Goal: Information Seeking & Learning: Learn about a topic

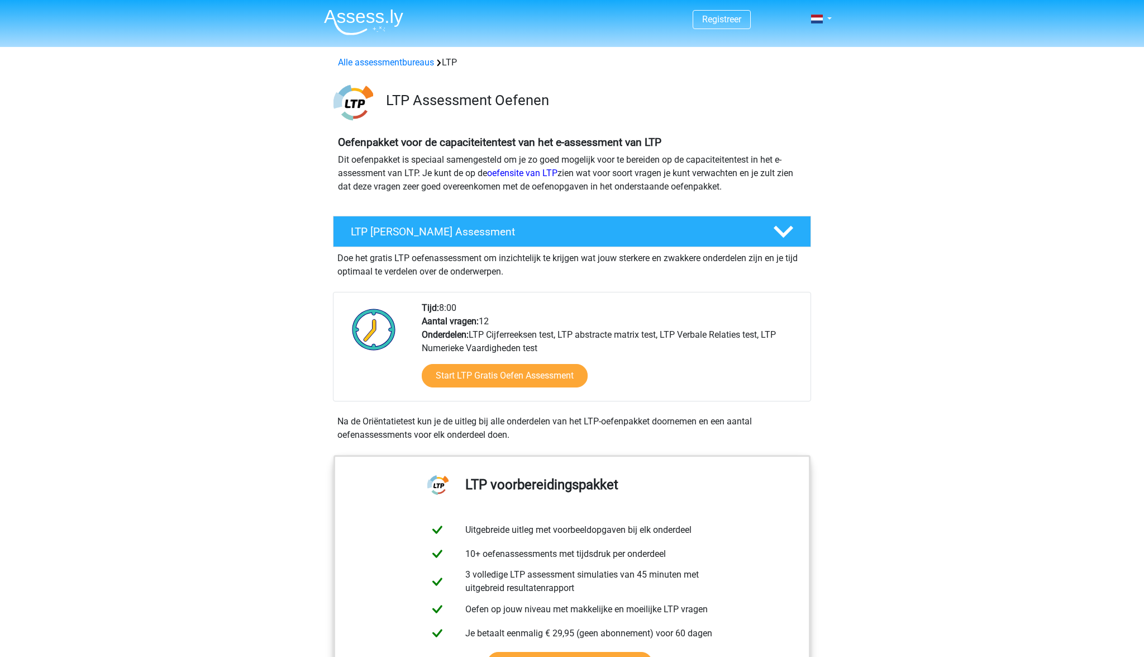
scroll to position [430, 0]
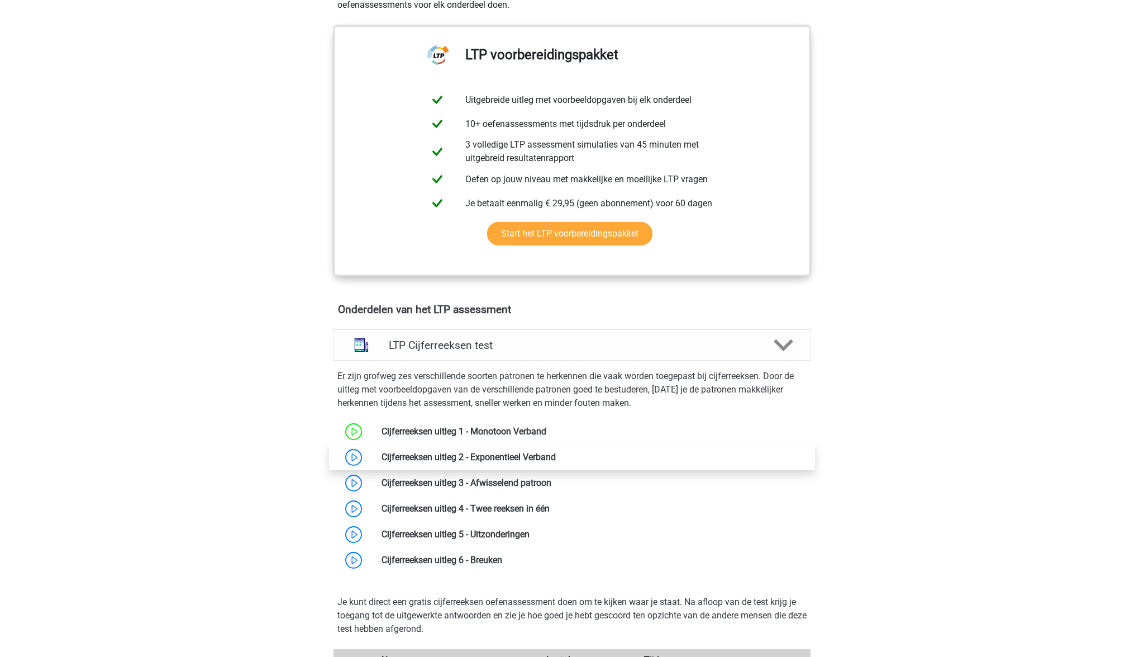
click at [556, 458] on link at bounding box center [556, 456] width 0 height 11
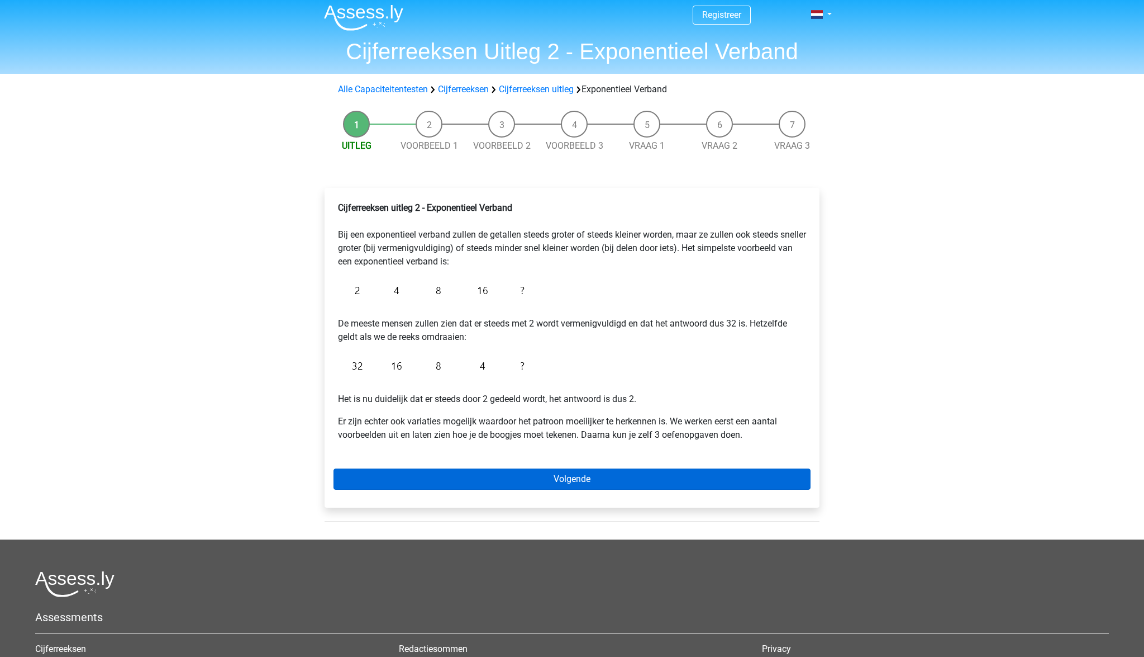
scroll to position [6, 1]
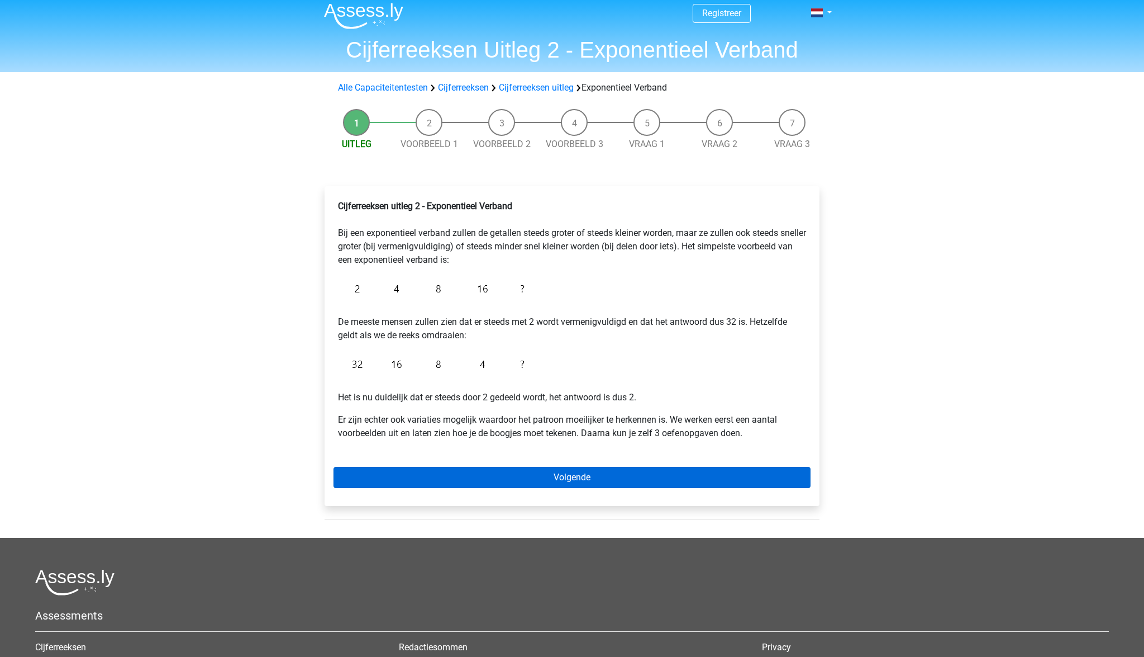
click at [595, 480] on link "Volgende" at bounding box center [572, 477] width 477 height 21
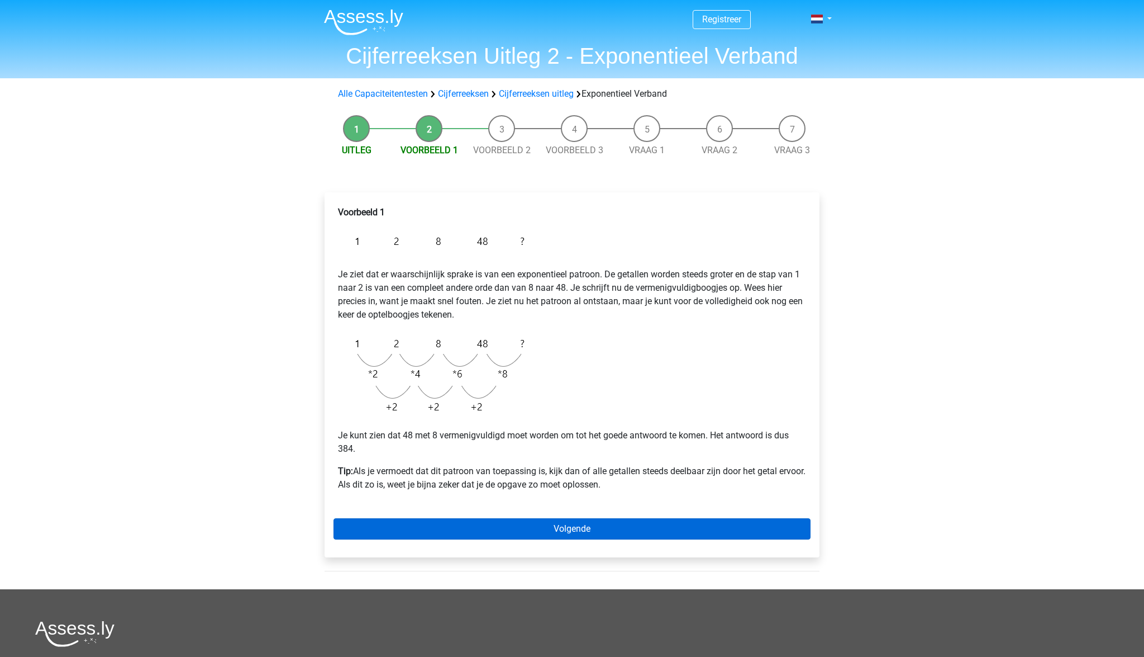
click at [587, 531] on link "Volgende" at bounding box center [572, 528] width 477 height 21
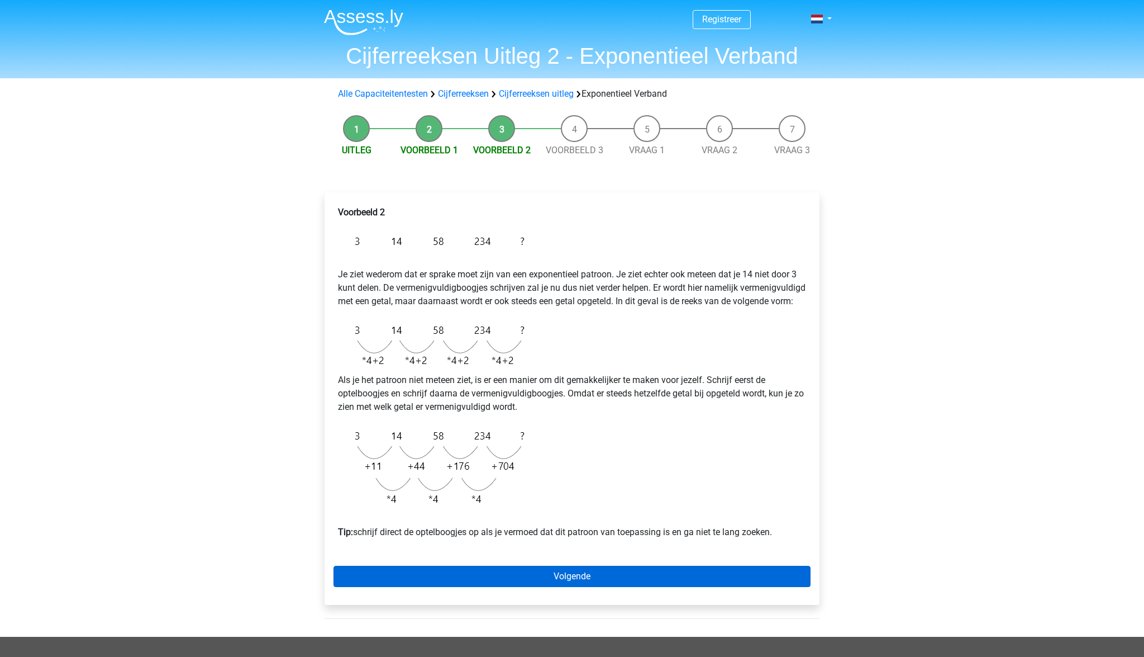
click at [608, 586] on link "Volgende" at bounding box center [572, 575] width 477 height 21
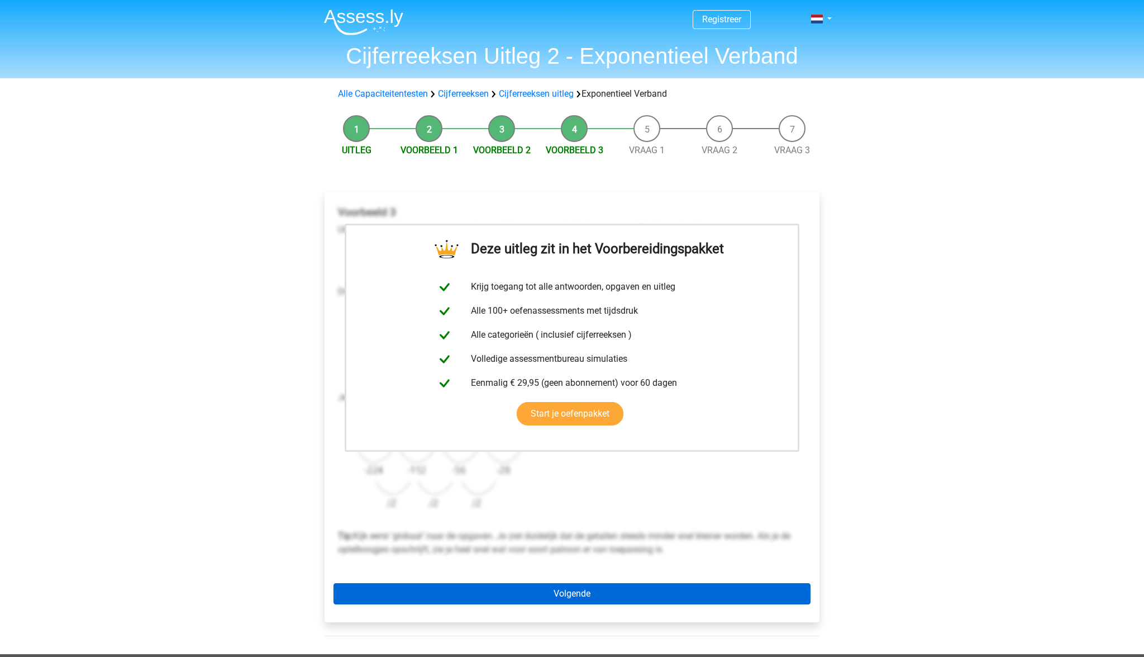
click at [579, 592] on link "Volgende" at bounding box center [572, 593] width 477 height 21
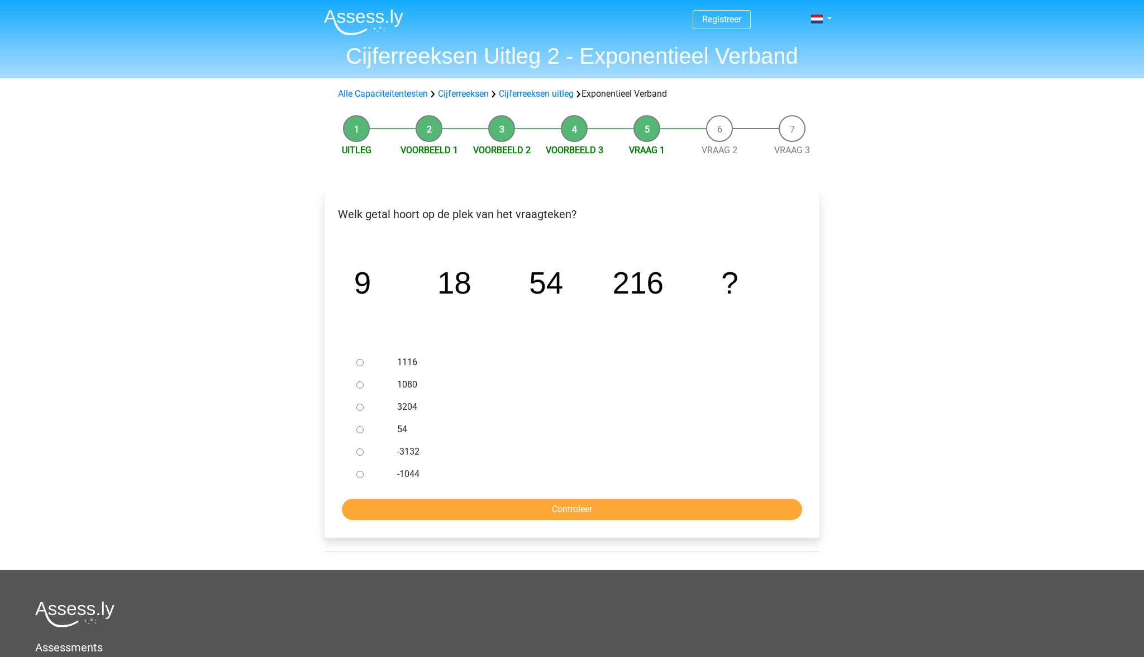
click at [404, 382] on label "1080" at bounding box center [590, 384] width 387 height 13
click at [364, 382] on input "1080" at bounding box center [360, 384] width 7 height 7
radio input "true"
click at [559, 512] on input "Controleer" at bounding box center [572, 508] width 460 height 21
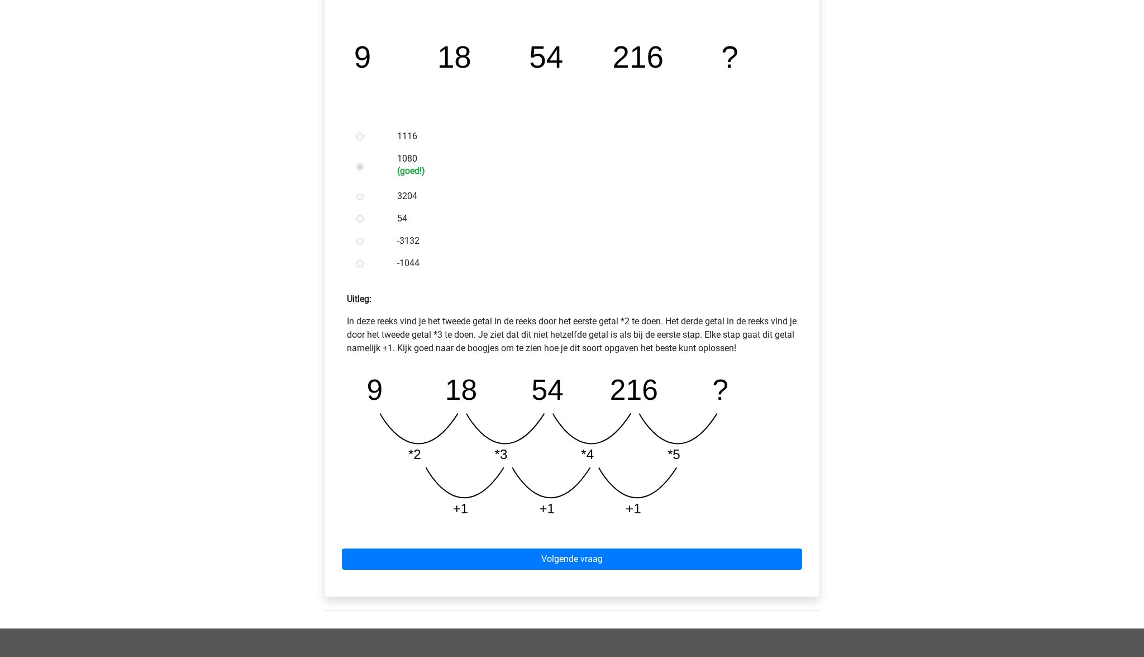
scroll to position [226, 0]
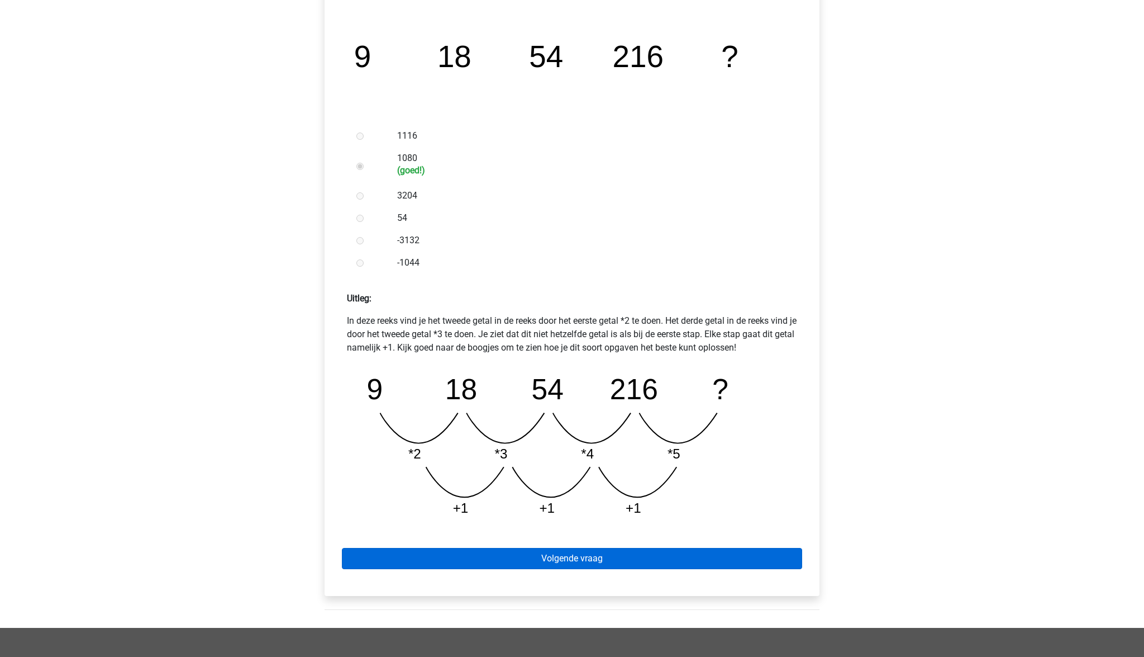
click at [603, 555] on link "Volgende vraag" at bounding box center [572, 558] width 460 height 21
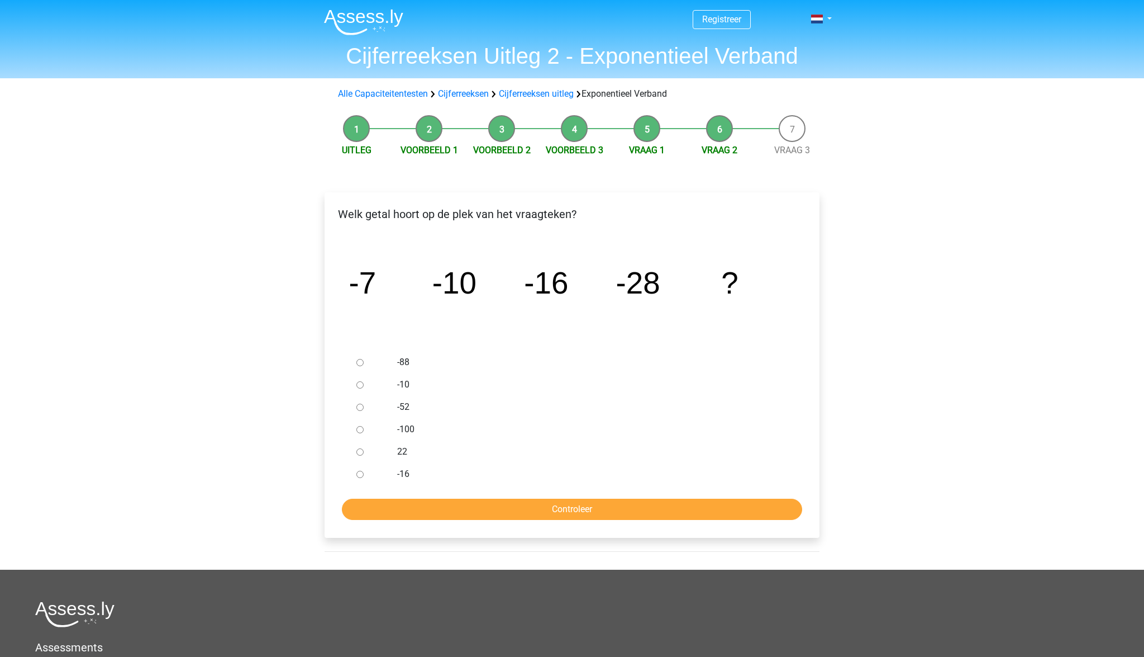
drag, startPoint x: 400, startPoint y: 404, endPoint x: 412, endPoint y: 411, distance: 14.5
click at [400, 404] on label "-52" at bounding box center [590, 406] width 387 height 13
click at [364, 404] on input "-52" at bounding box center [360, 406] width 7 height 7
radio input "true"
click at [607, 512] on input "Controleer" at bounding box center [572, 508] width 460 height 21
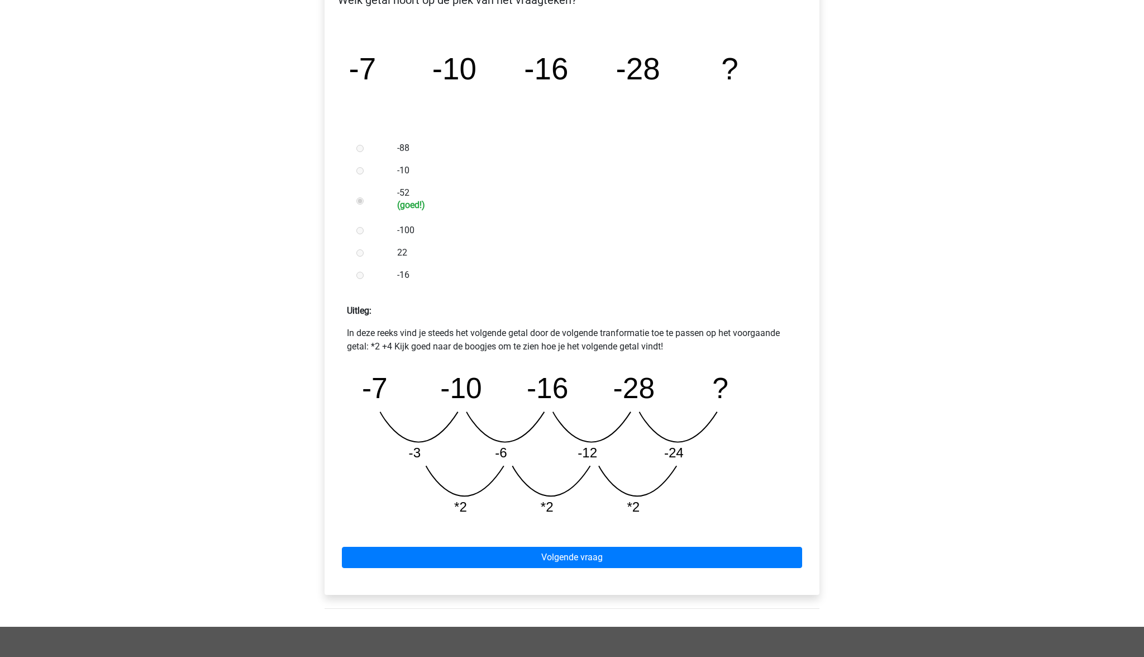
scroll to position [217, 0]
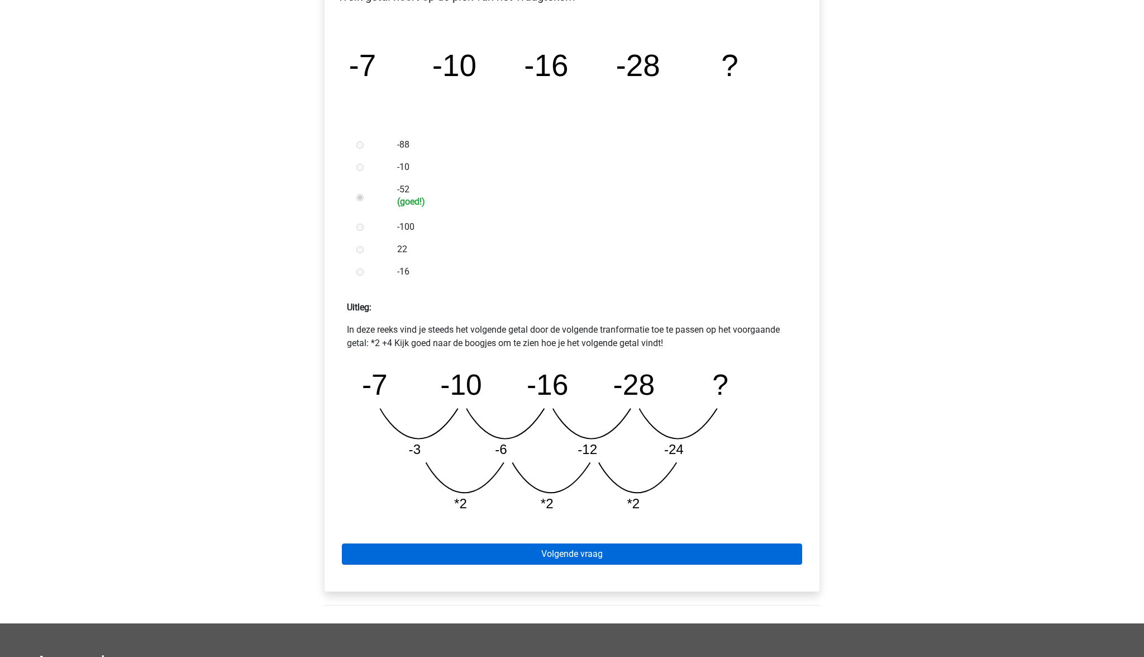
click at [628, 560] on link "Volgende vraag" at bounding box center [572, 553] width 460 height 21
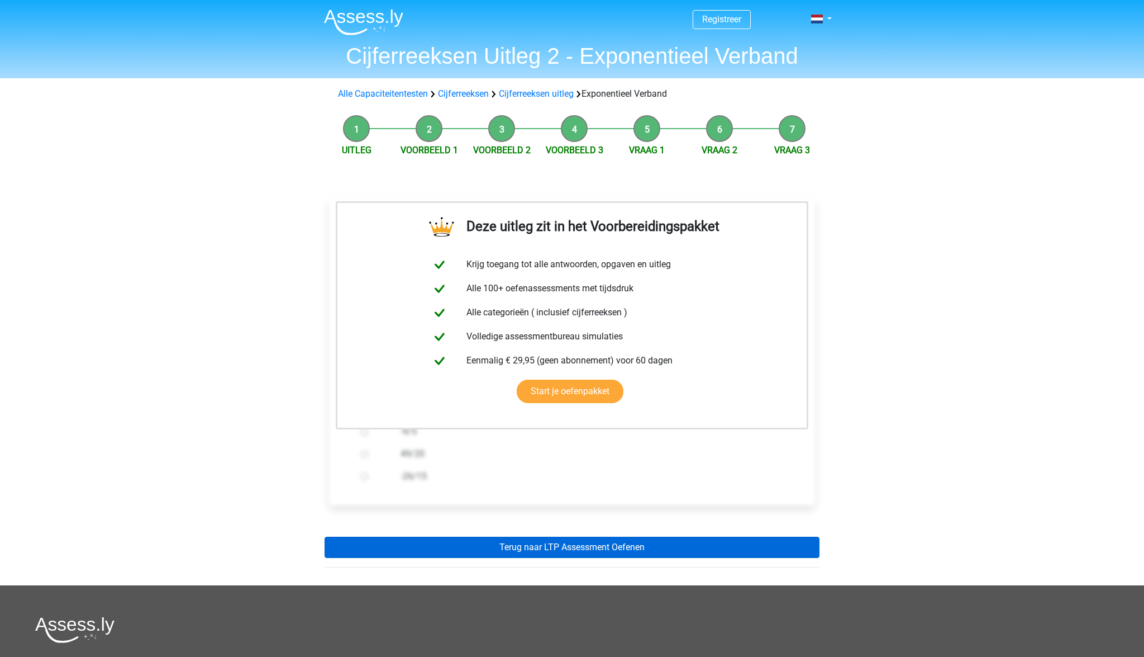
click at [597, 549] on link "Terug naar LTP Assessment Oefenen" at bounding box center [572, 546] width 495 height 21
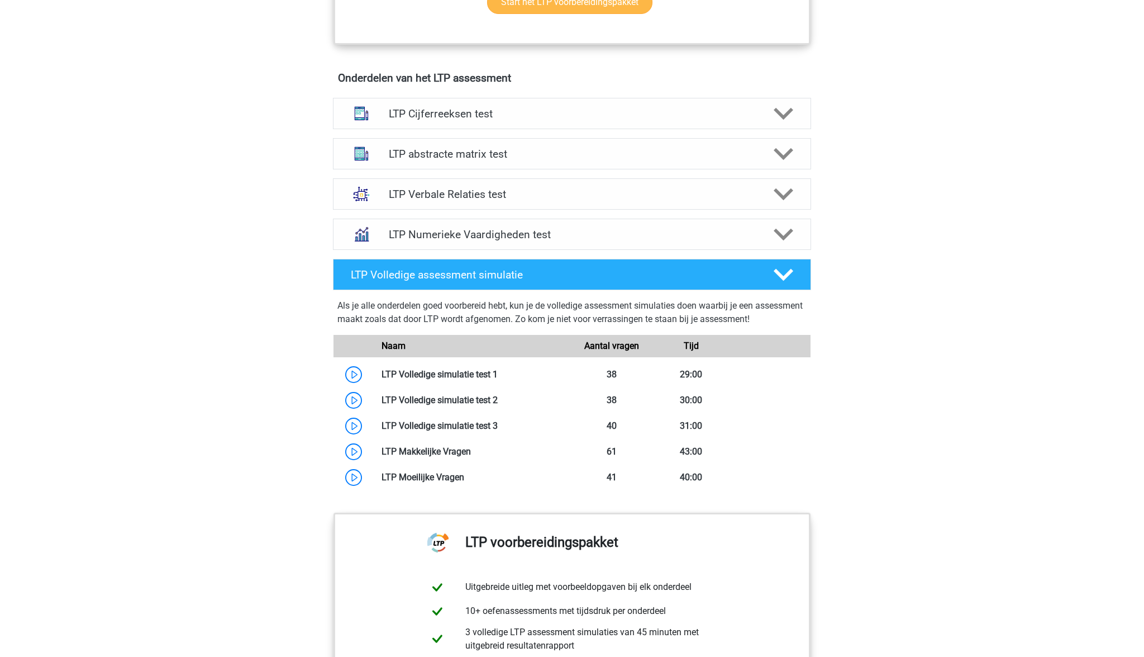
scroll to position [665, 0]
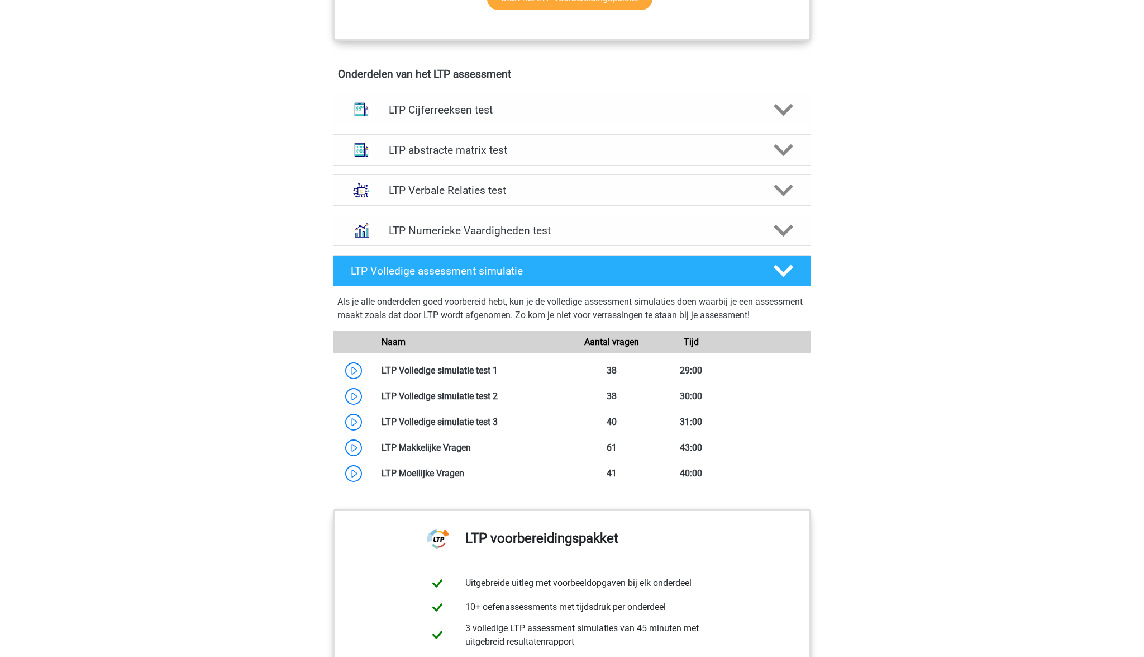
click at [787, 193] on icon at bounding box center [784, 190] width 20 height 20
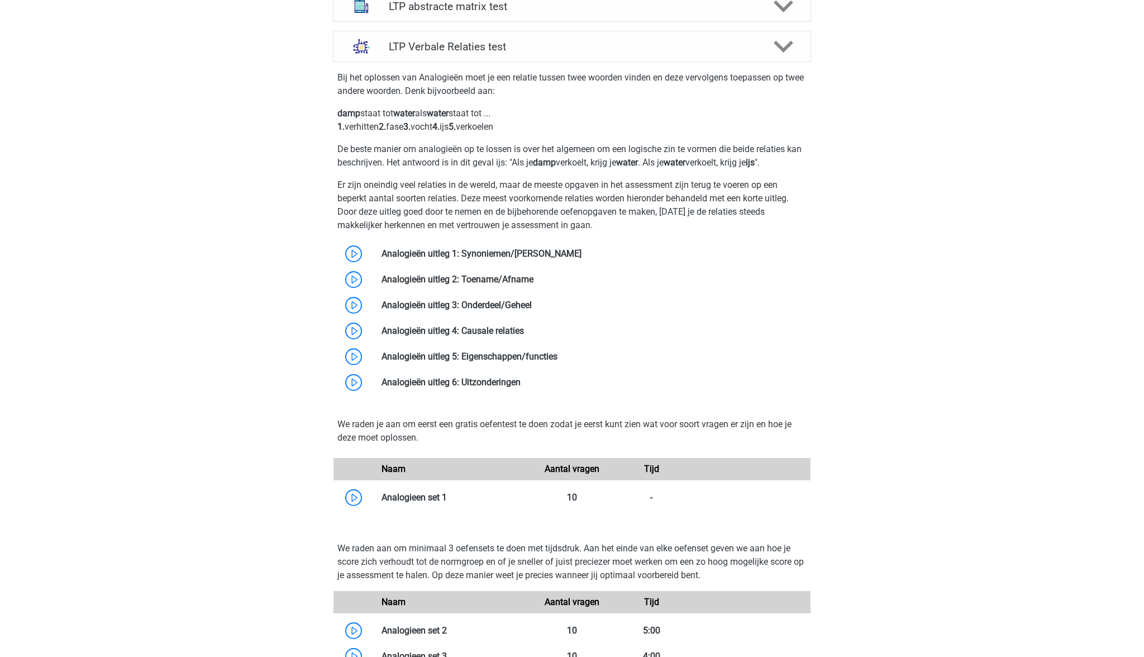
scroll to position [810, 0]
click at [582, 254] on link at bounding box center [582, 252] width 0 height 11
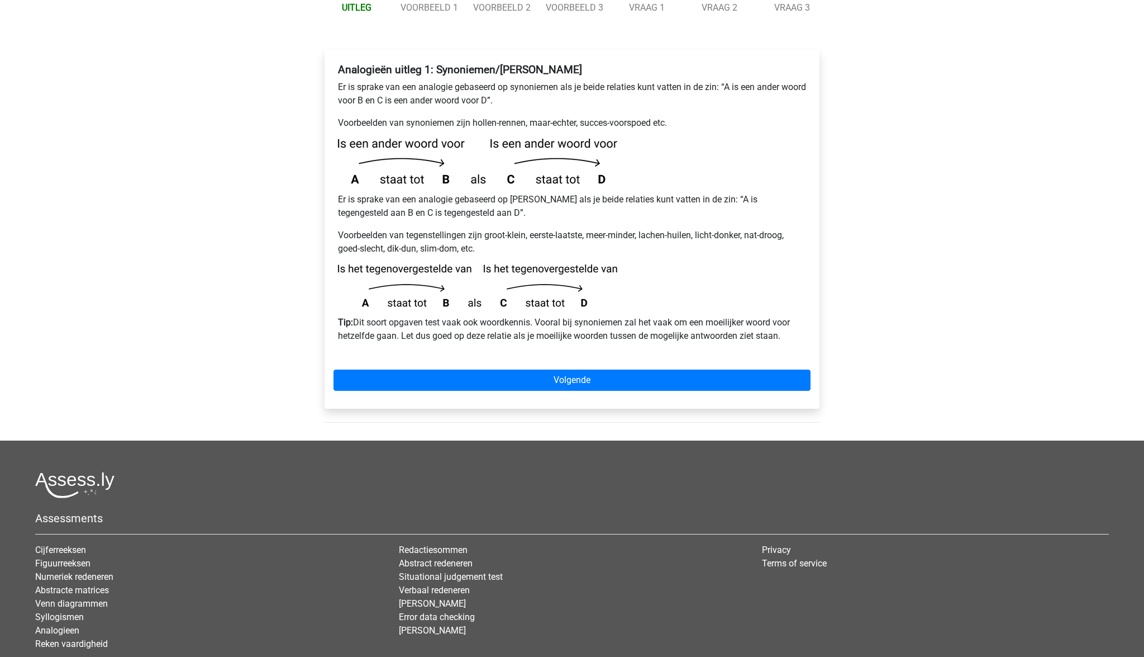
scroll to position [179, 0]
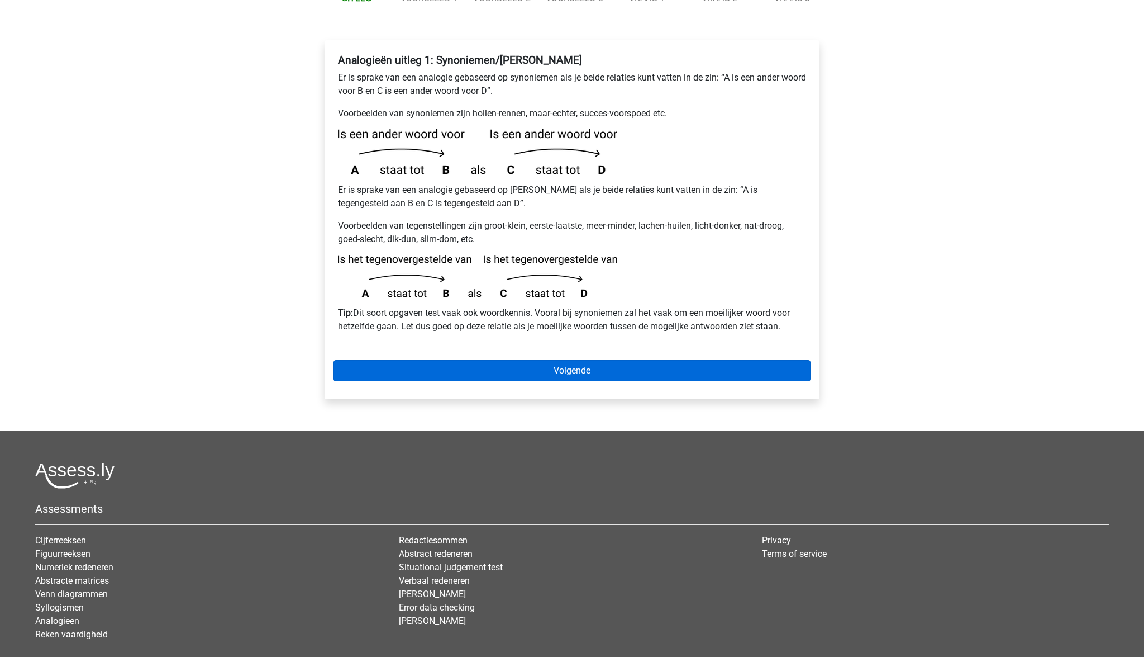
click at [561, 360] on link "Volgende" at bounding box center [572, 370] width 477 height 21
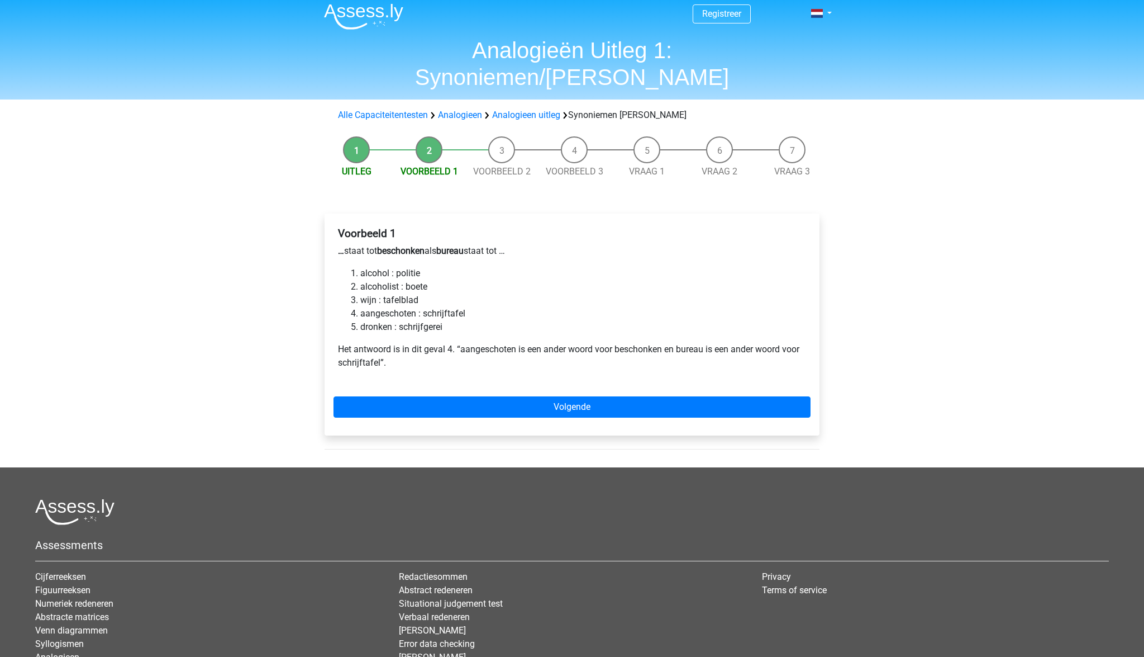
scroll to position [7, 0]
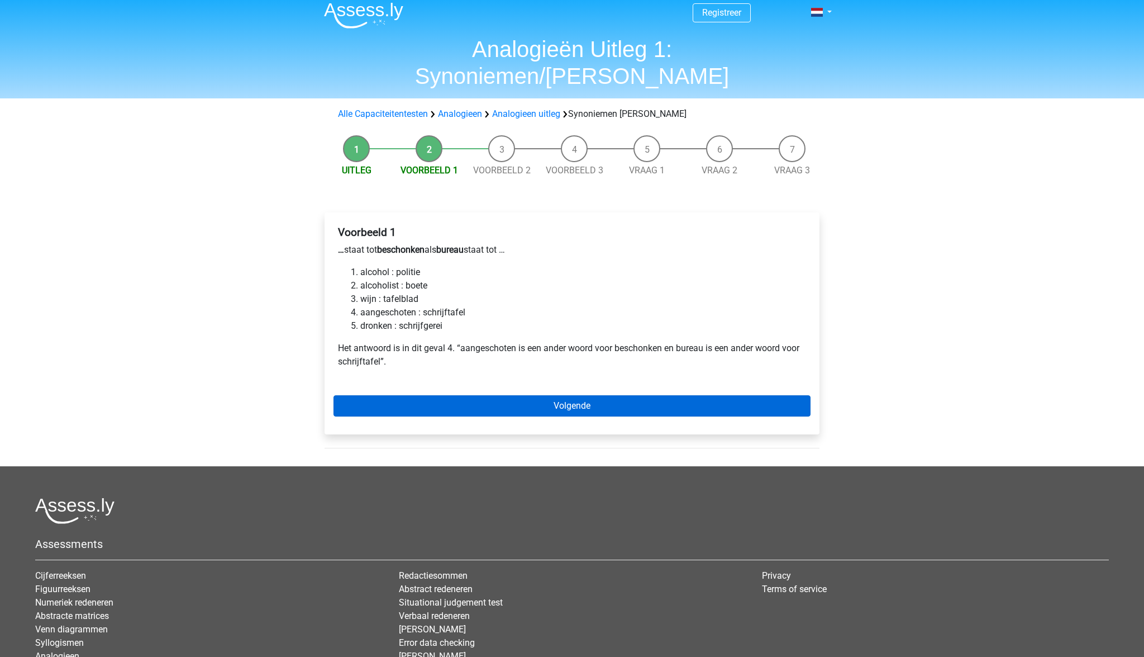
click at [565, 395] on link "Volgende" at bounding box center [572, 405] width 477 height 21
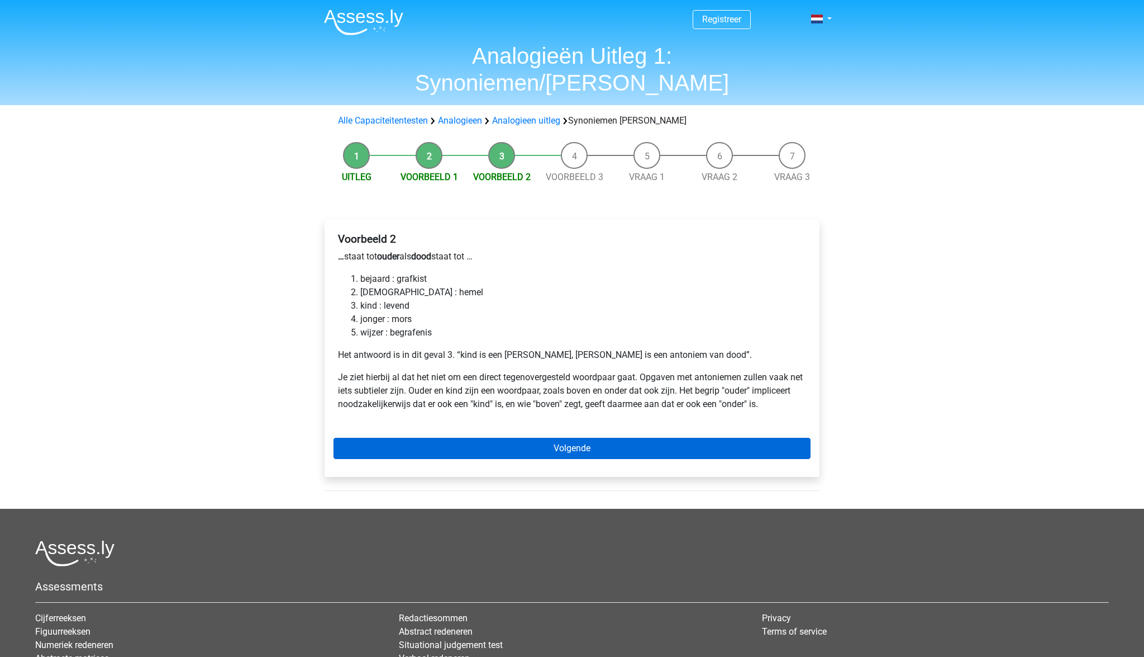
click at [582, 438] on link "Volgende" at bounding box center [572, 448] width 477 height 21
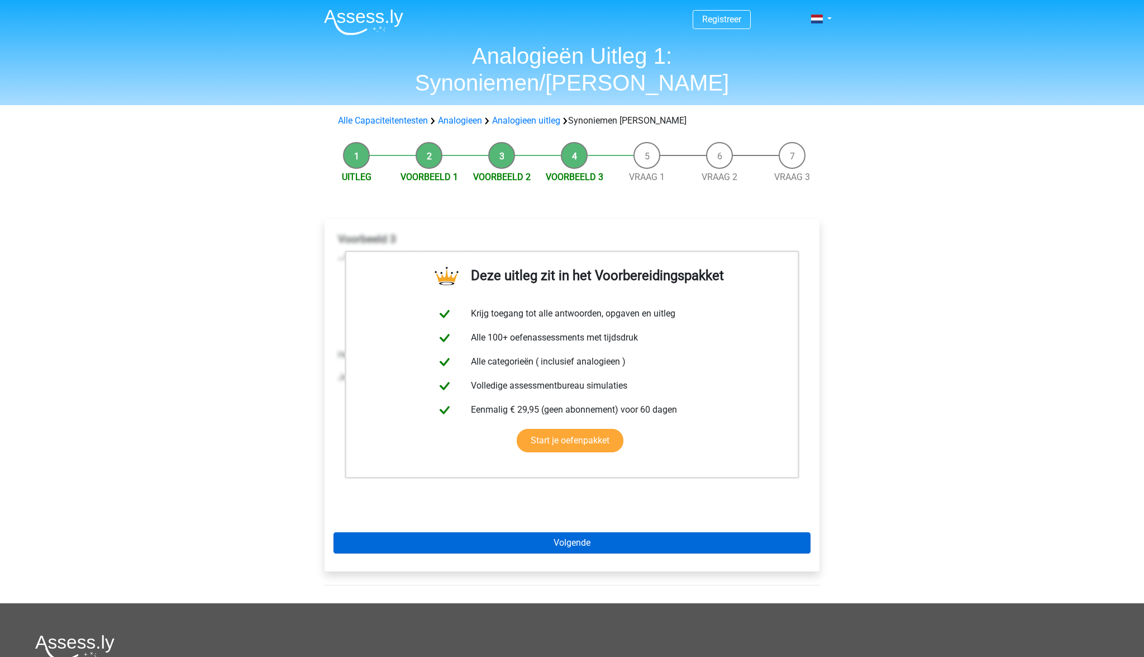
click at [586, 532] on link "Volgende" at bounding box center [572, 542] width 477 height 21
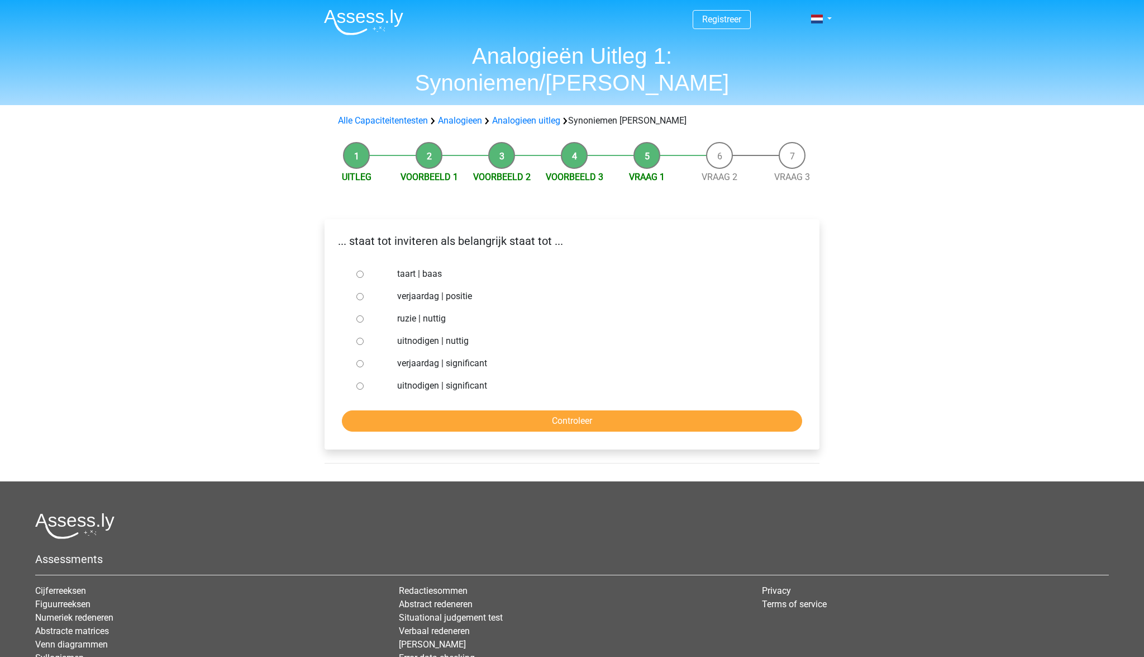
click at [433, 379] on label "uitnodigen | significant" at bounding box center [590, 385] width 387 height 13
click at [364, 382] on input "uitnodigen | significant" at bounding box center [360, 385] width 7 height 7
radio input "true"
click at [544, 410] on input "Controleer" at bounding box center [572, 420] width 460 height 21
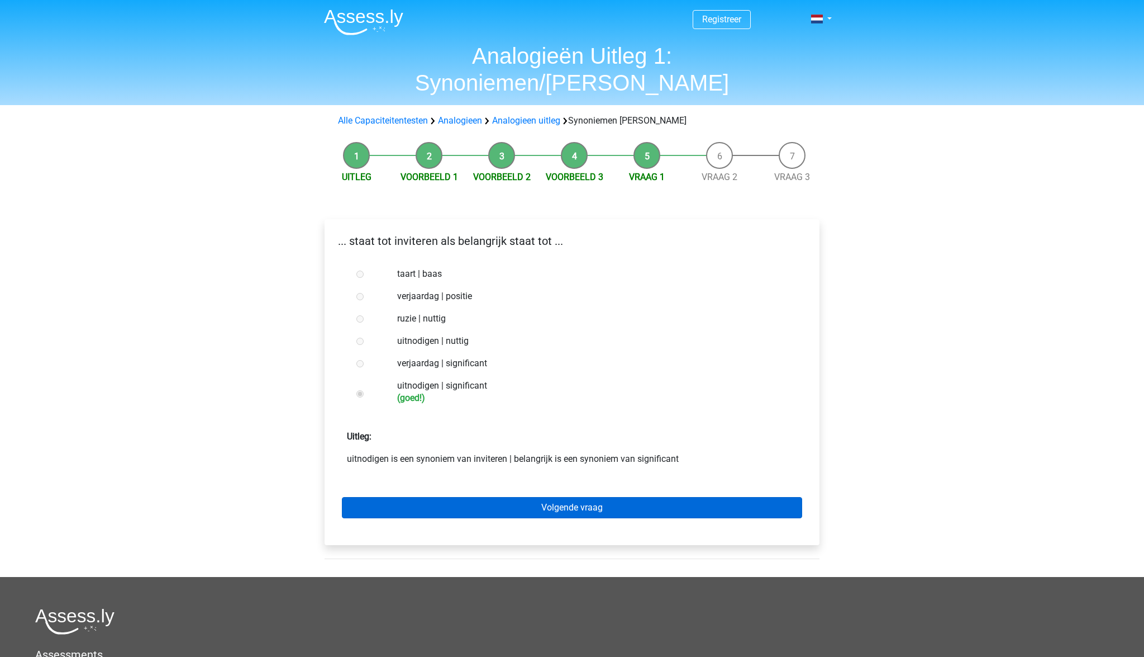
click at [545, 497] on link "Volgende vraag" at bounding box center [572, 507] width 460 height 21
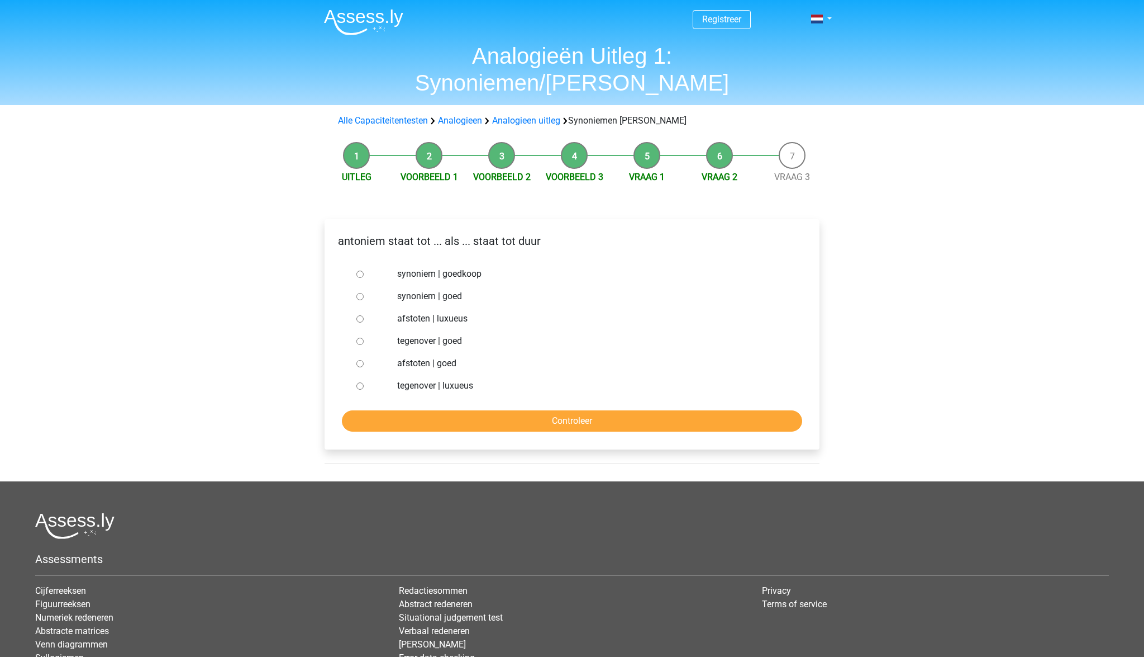
click at [440, 267] on label "synoniem | goedkoop" at bounding box center [590, 273] width 387 height 13
click at [364, 270] on input "synoniem | goedkoop" at bounding box center [360, 273] width 7 height 7
radio input "true"
click at [598, 410] on input "Controleer" at bounding box center [572, 420] width 460 height 21
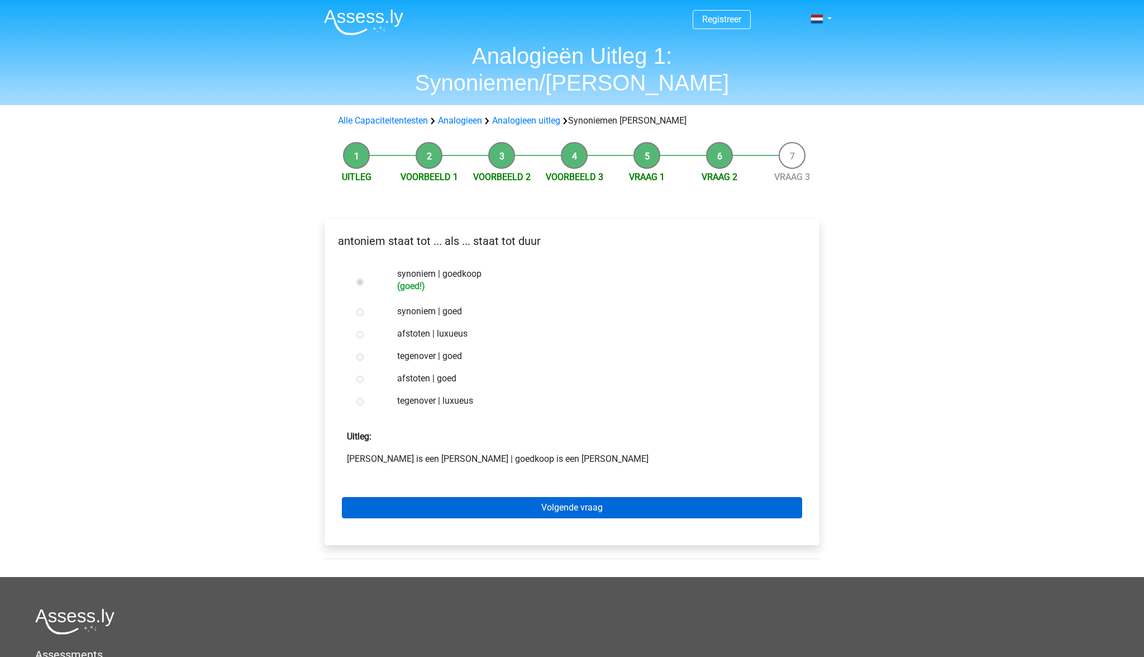
click at [584, 497] on link "Volgende vraag" at bounding box center [572, 507] width 460 height 21
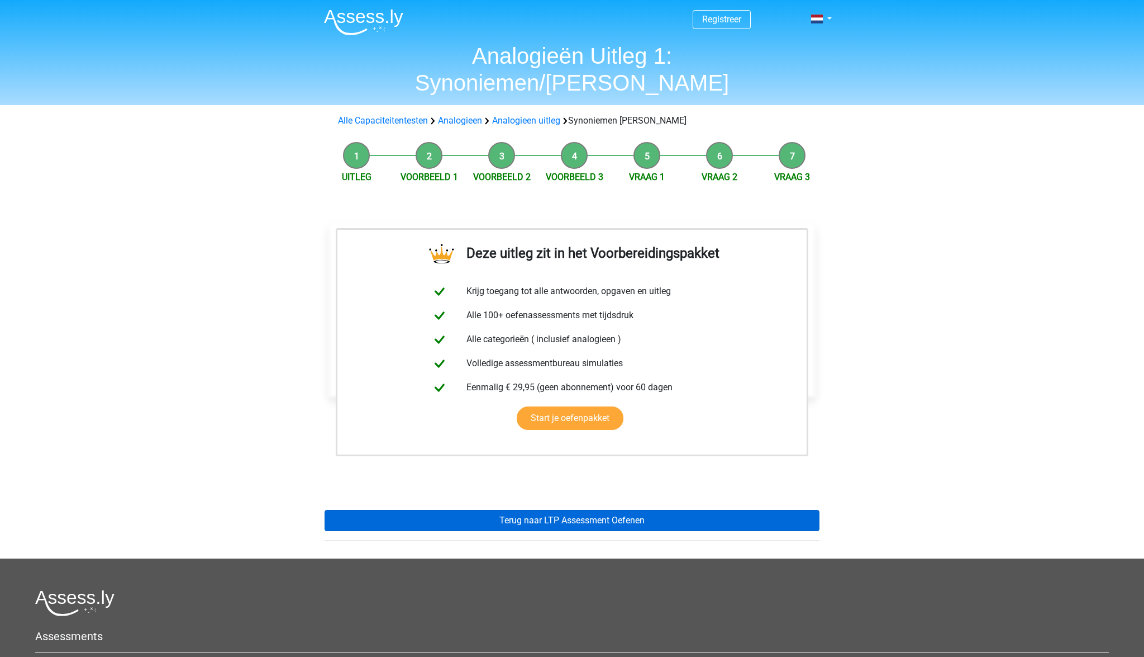
click at [590, 510] on link "Terug naar LTP Assessment Oefenen" at bounding box center [572, 520] width 495 height 21
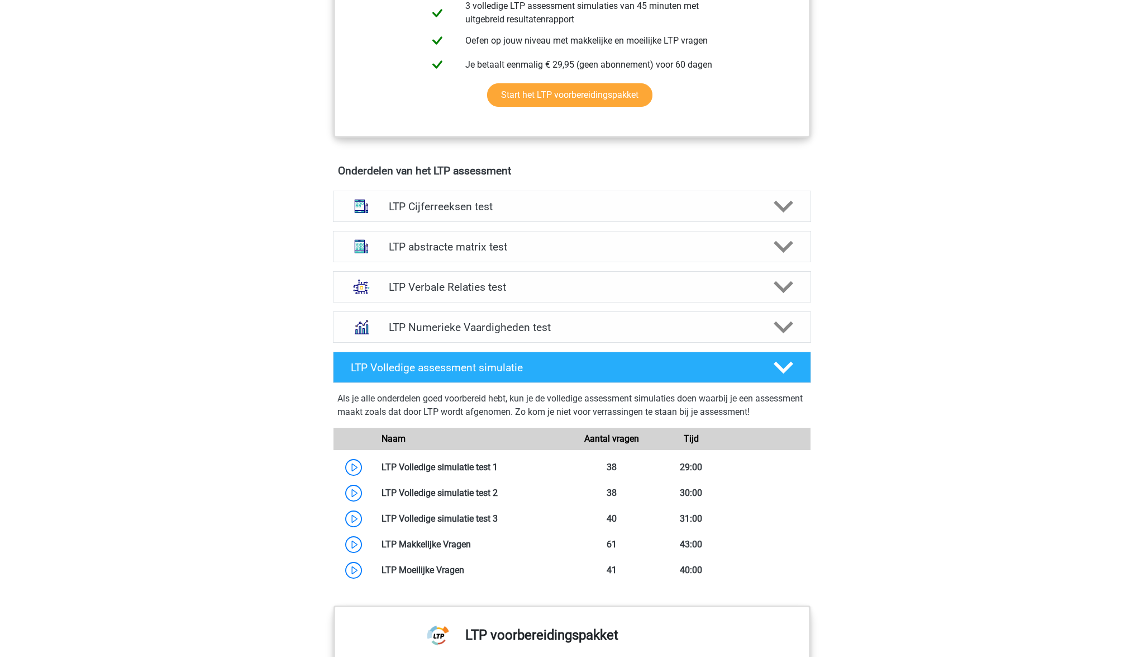
scroll to position [573, 0]
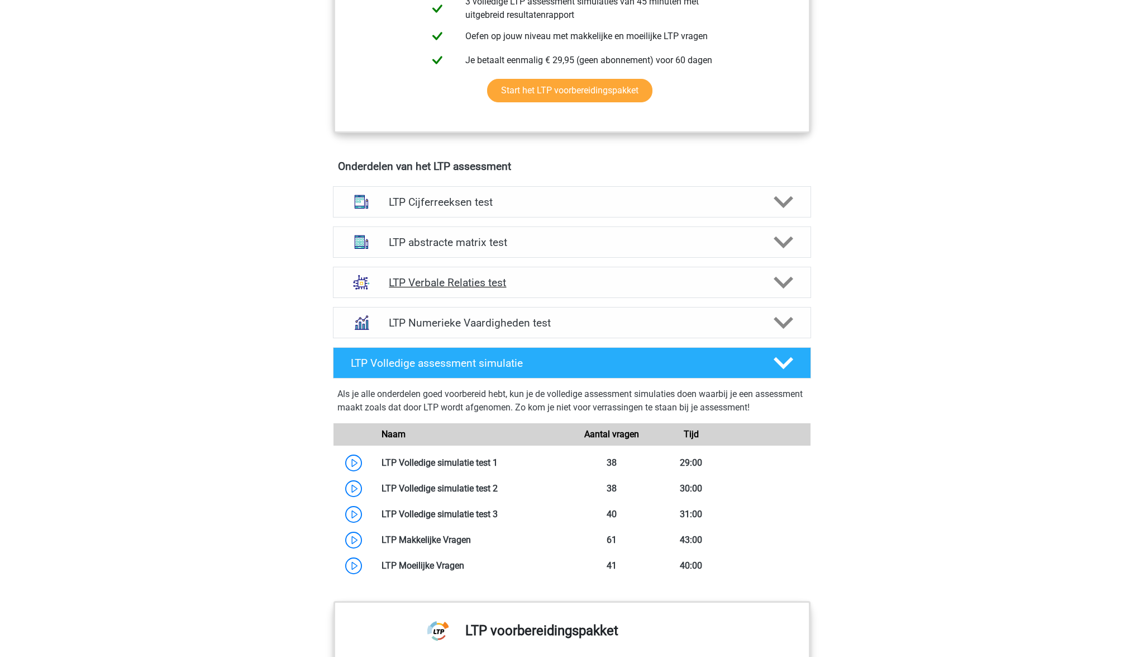
click at [778, 280] on polygon at bounding box center [784, 282] width 20 height 12
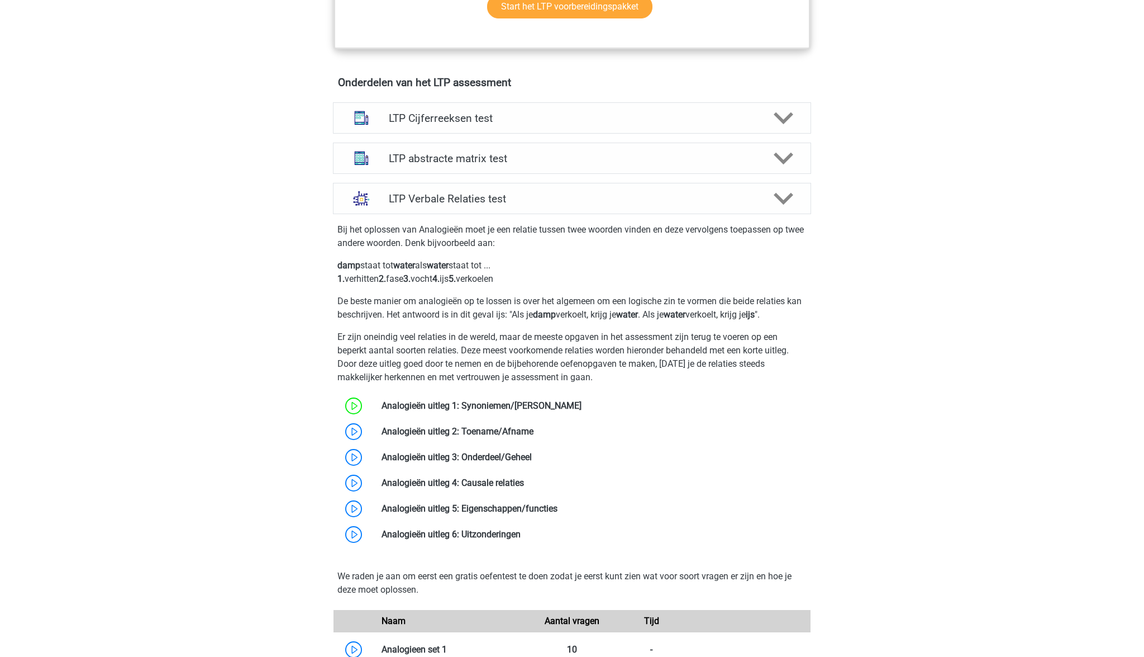
scroll to position [654, 0]
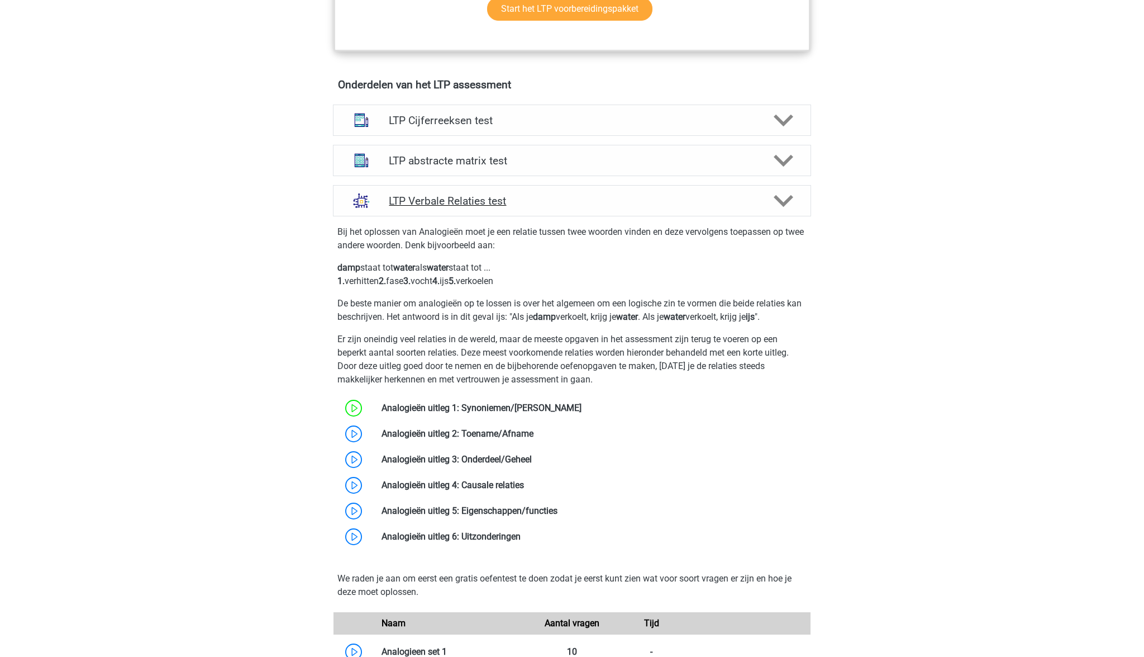
click at [791, 195] on polygon at bounding box center [784, 200] width 20 height 12
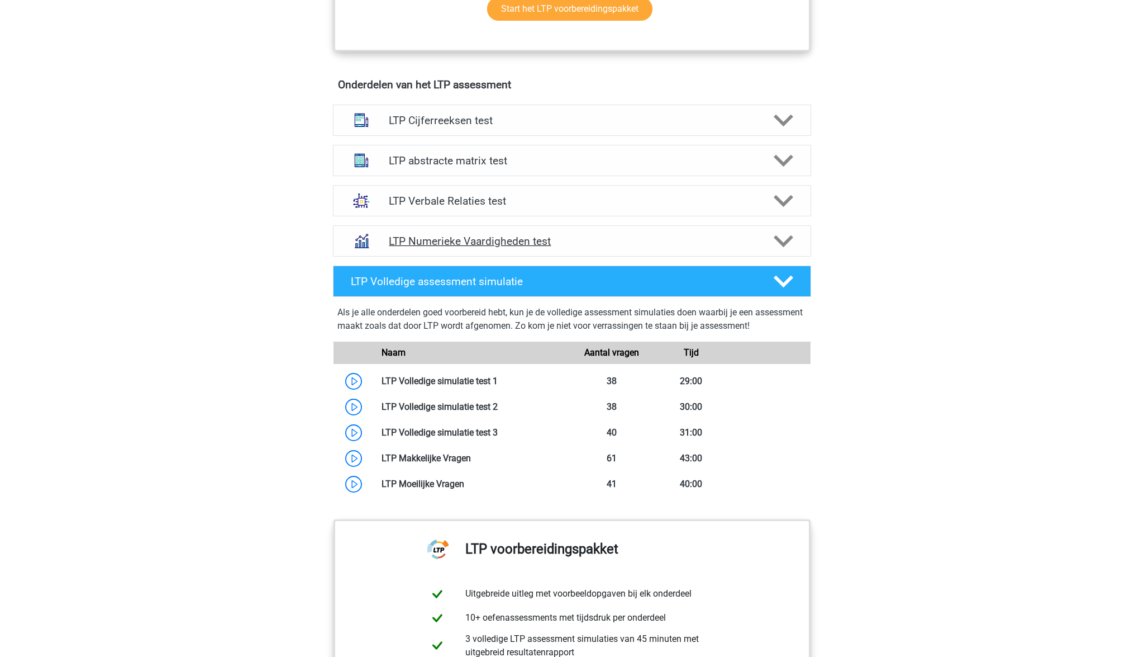
click at [784, 246] on icon at bounding box center [784, 241] width 20 height 20
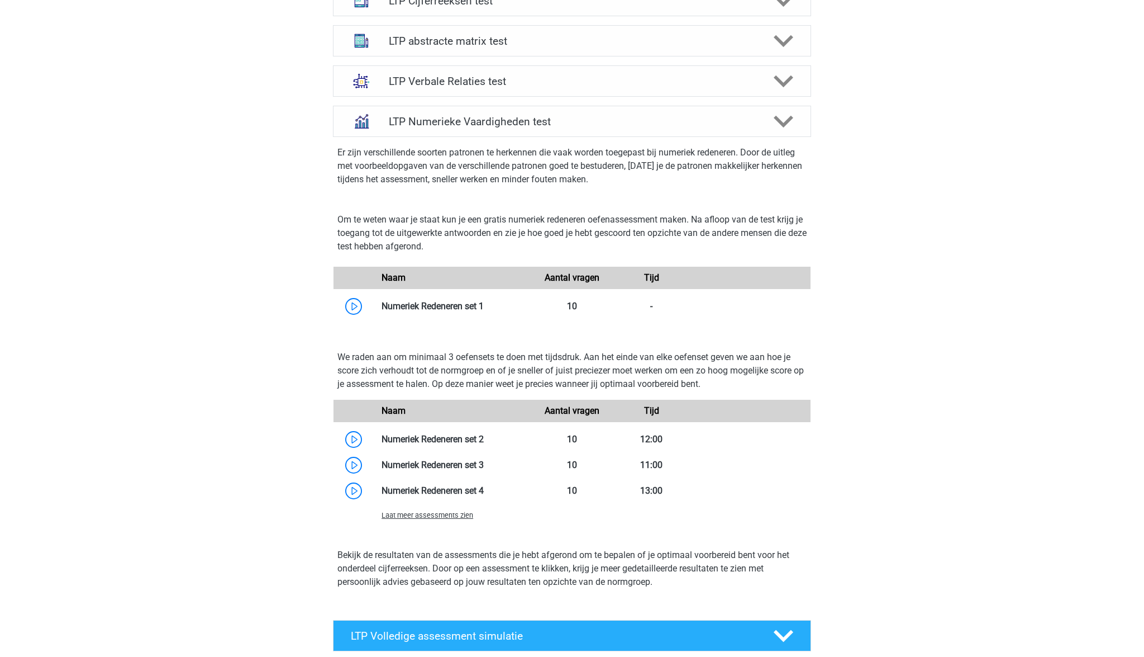
scroll to position [774, 0]
click at [484, 302] on link at bounding box center [484, 305] width 0 height 11
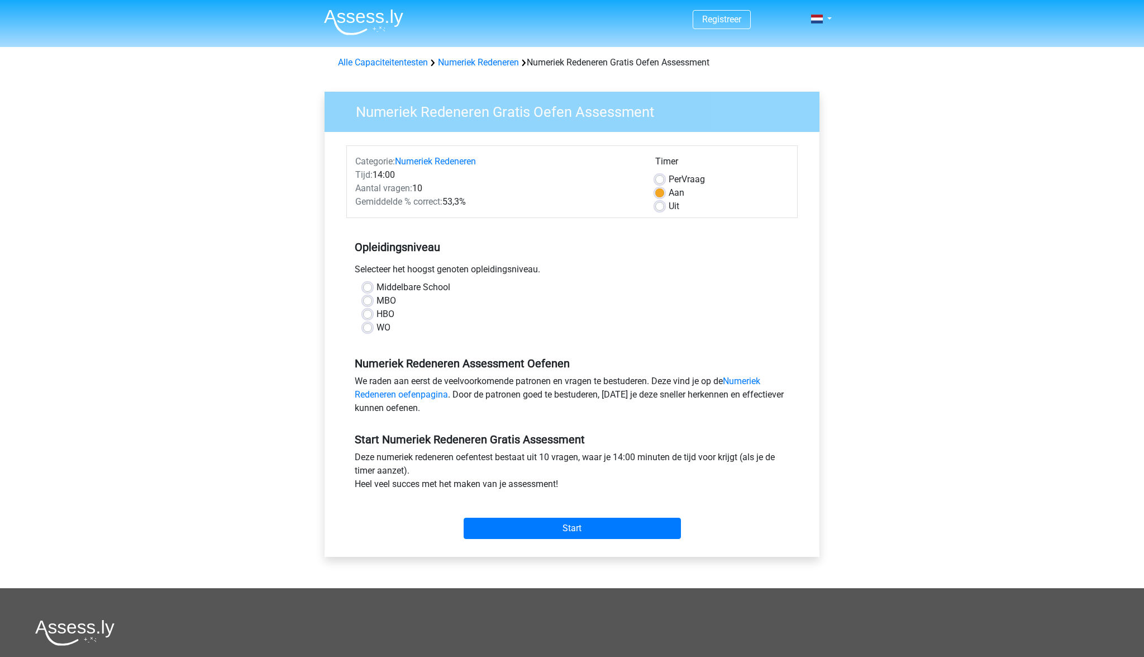
click at [374, 315] on div "HBO" at bounding box center [572, 313] width 418 height 13
click at [377, 315] on label "HBO" at bounding box center [386, 313] width 18 height 13
click at [364, 315] on input "HBO" at bounding box center [367, 312] width 9 height 11
radio input "true"
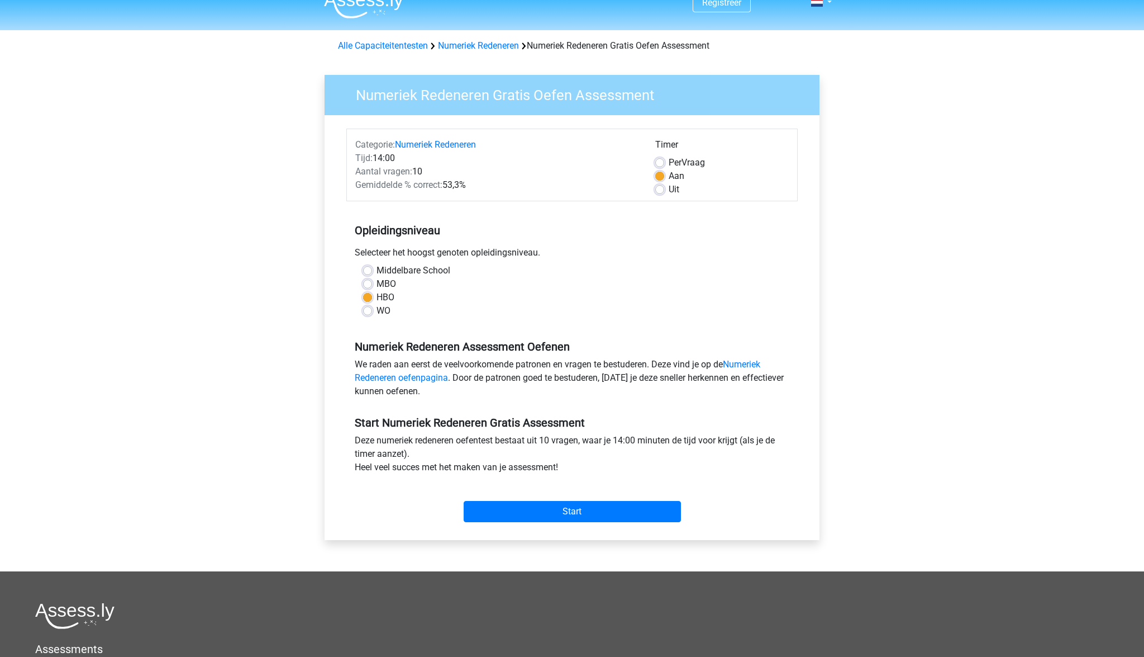
scroll to position [17, 0]
click at [436, 378] on link "Numeriek Redeneren oefenpagina" at bounding box center [558, 370] width 406 height 24
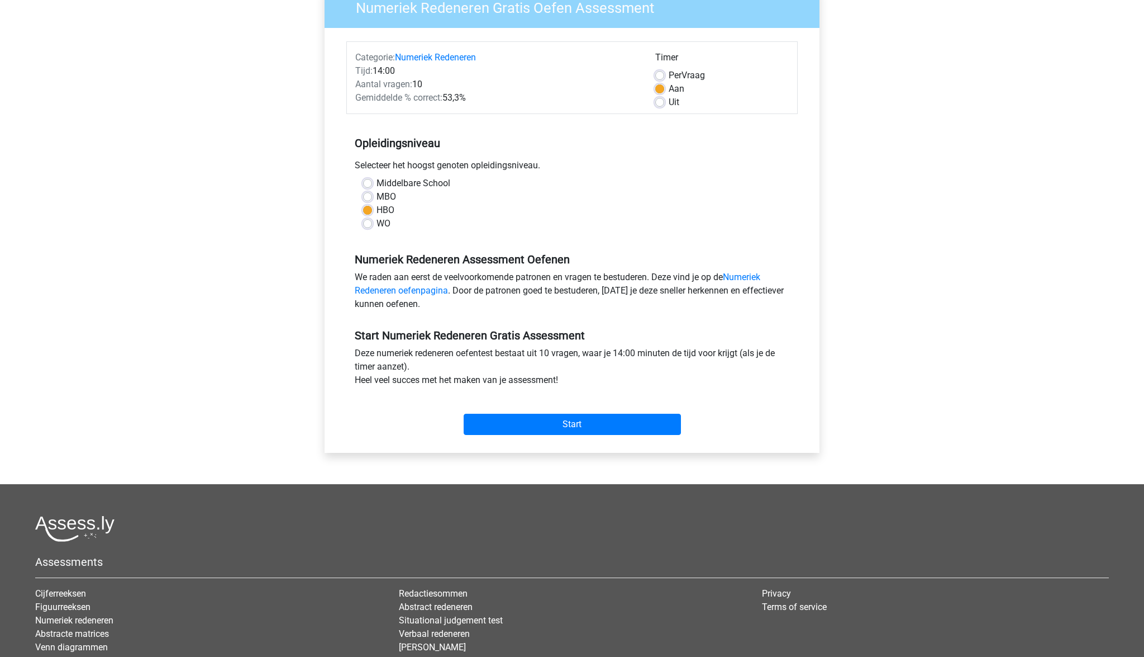
scroll to position [120, 0]
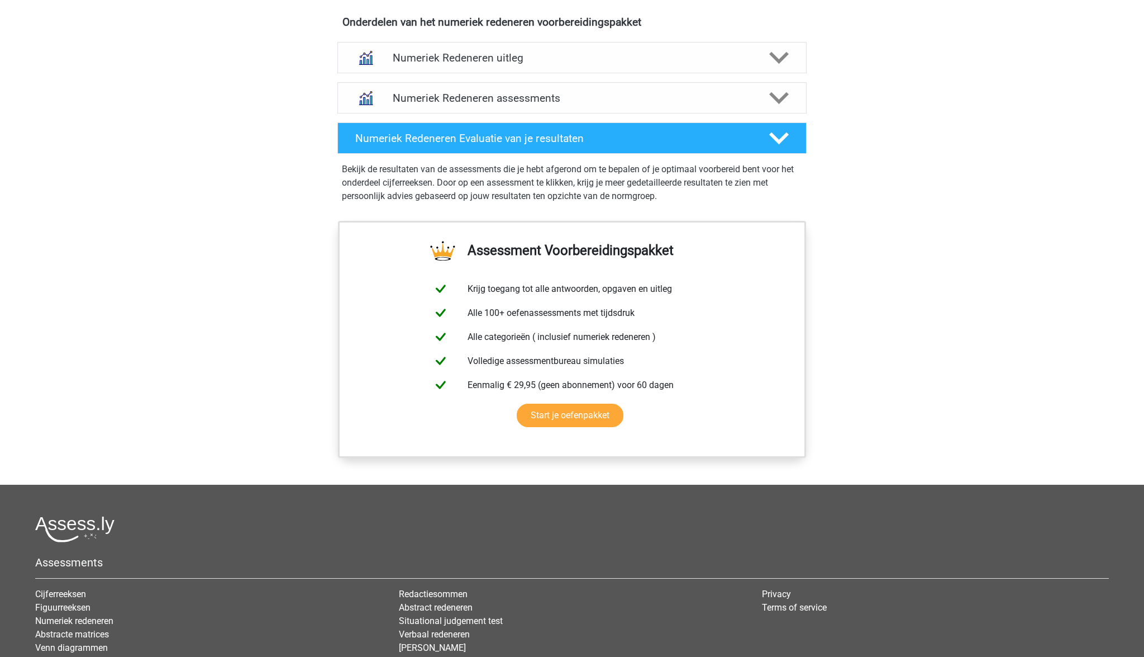
scroll to position [696, 0]
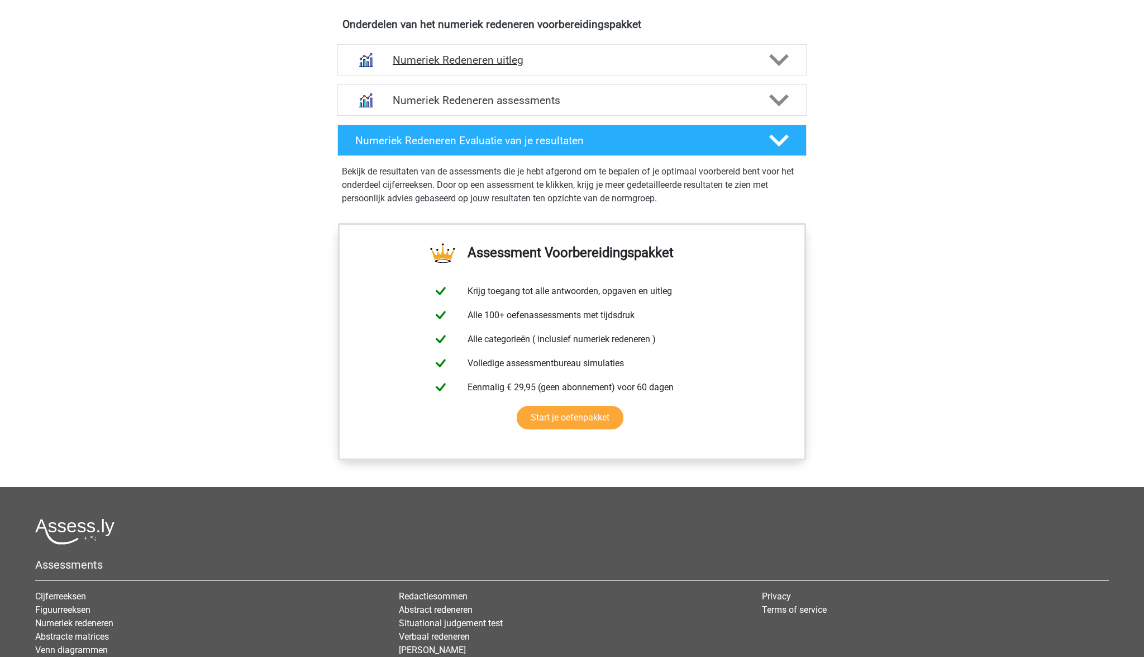
click at [773, 62] on icon at bounding box center [779, 60] width 20 height 20
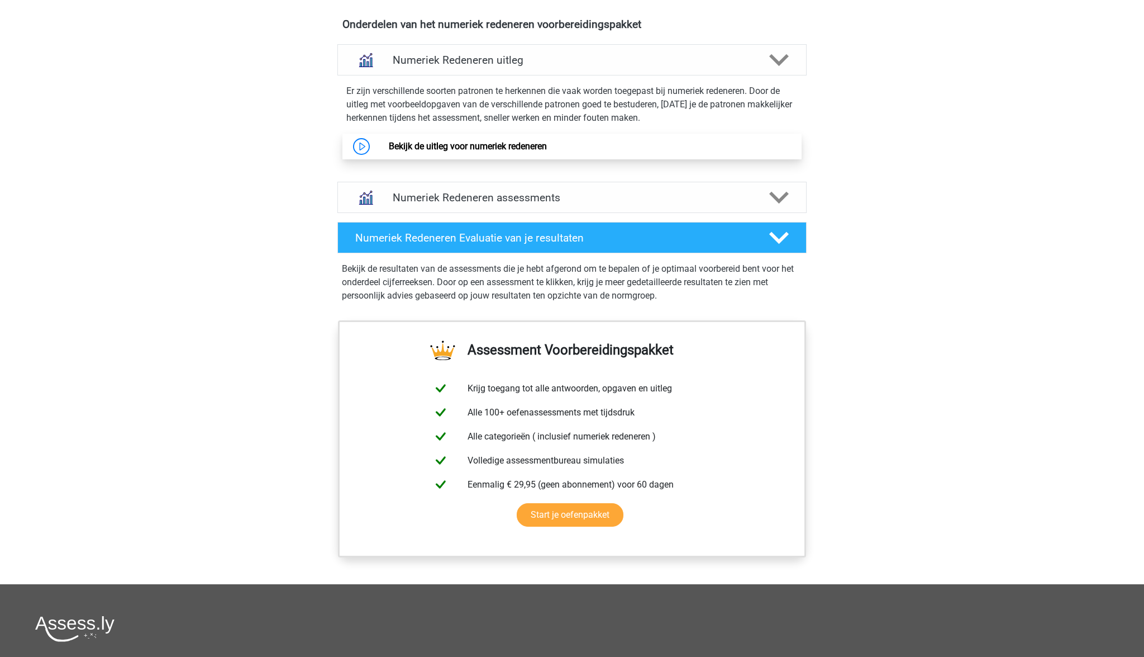
click at [460, 147] on link "Bekijk de uitleg voor numeriek redeneren" at bounding box center [468, 146] width 158 height 11
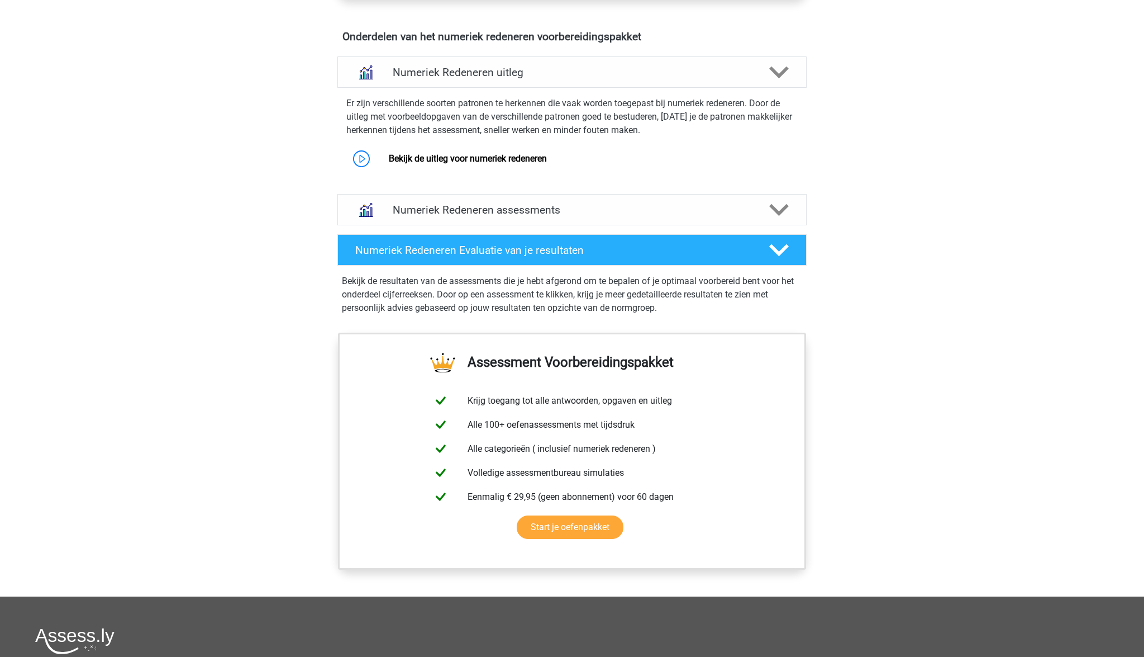
scroll to position [682, 0]
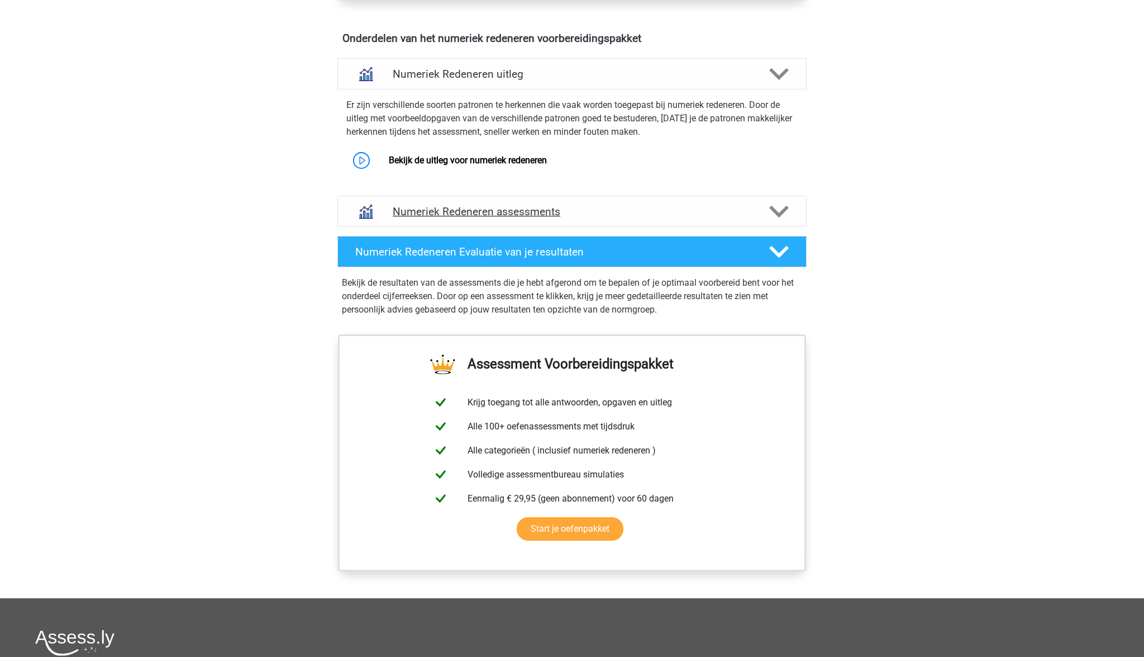
click at [777, 210] on icon at bounding box center [779, 212] width 20 height 20
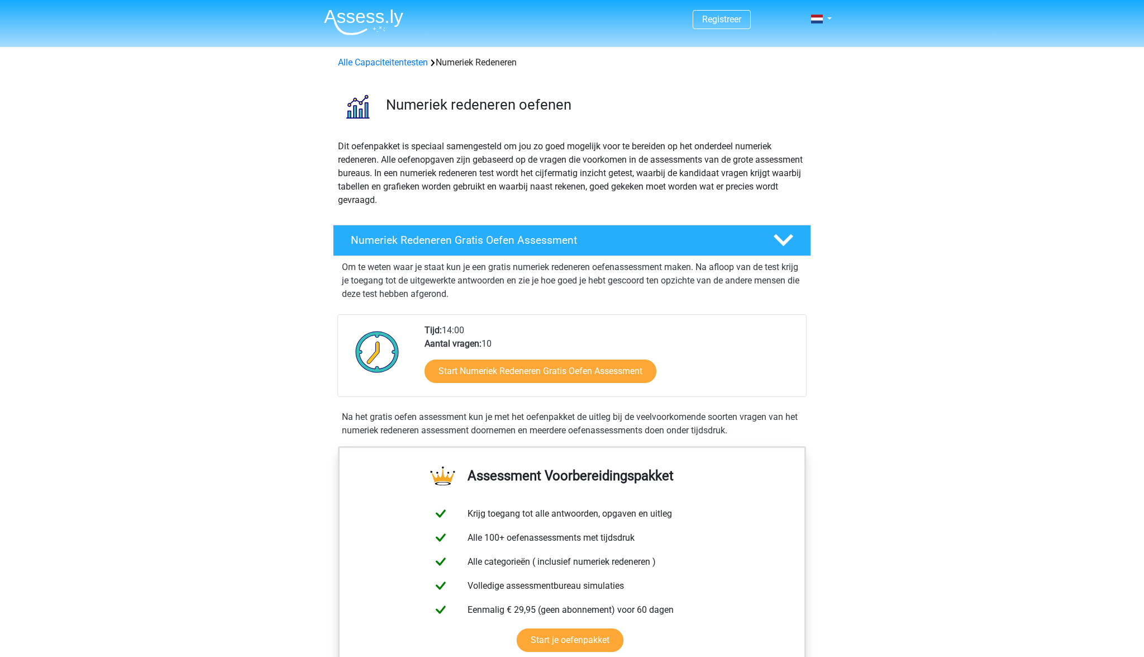
scroll to position [0, 0]
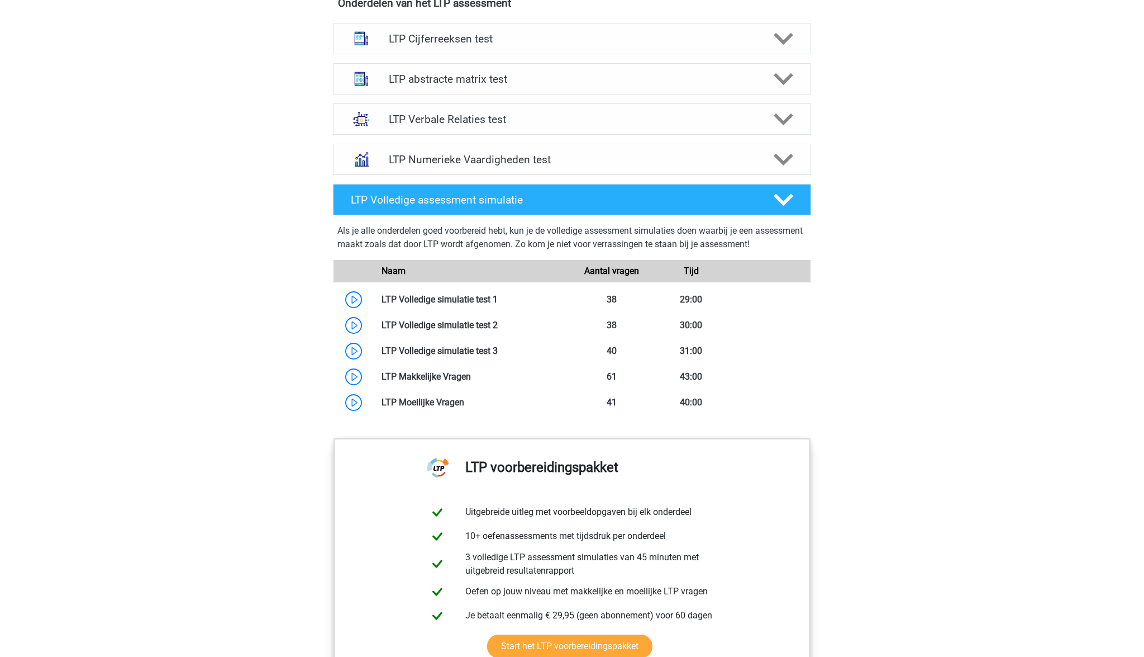
scroll to position [737, 0]
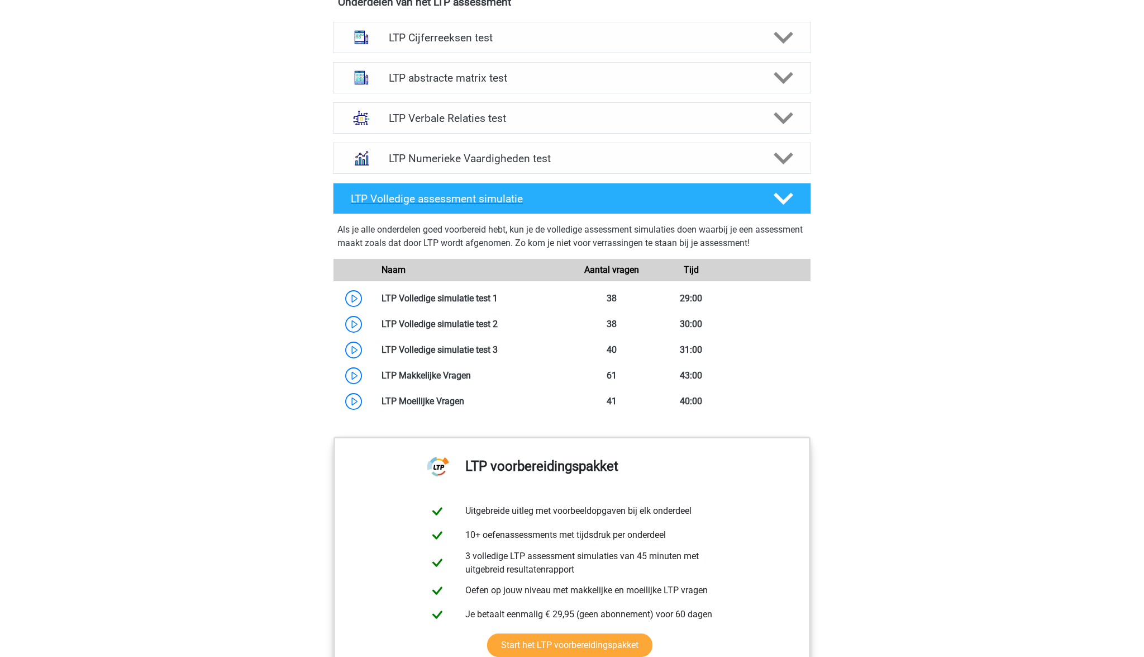
click at [783, 194] on icon at bounding box center [784, 199] width 20 height 20
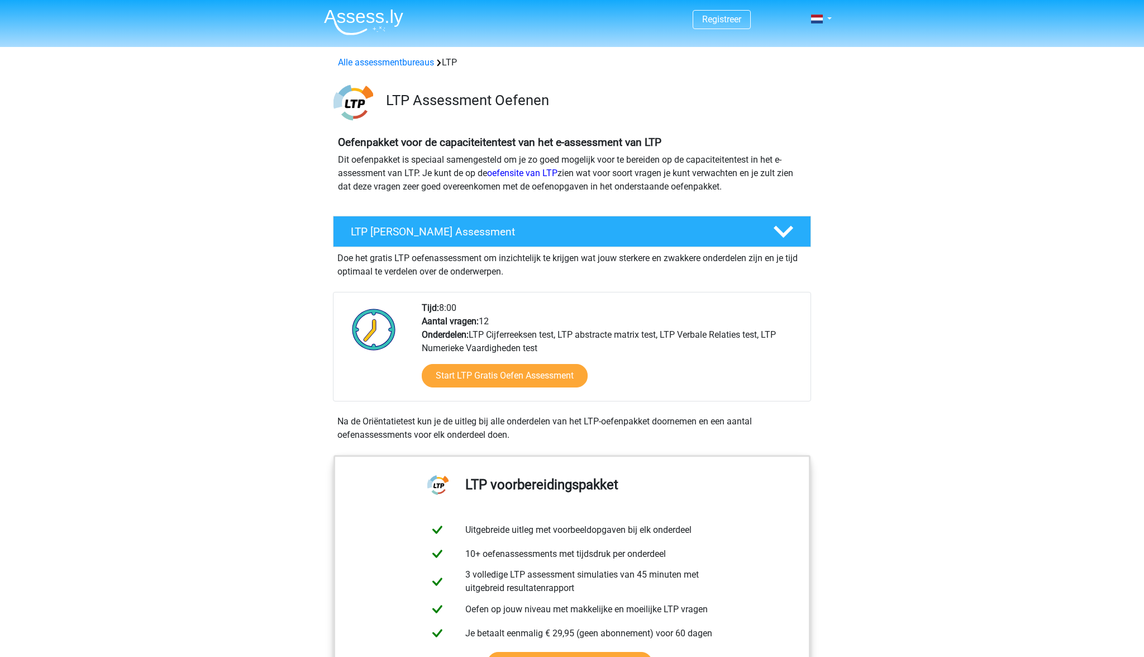
scroll to position [0, 0]
